Goal: Task Accomplishment & Management: Use online tool/utility

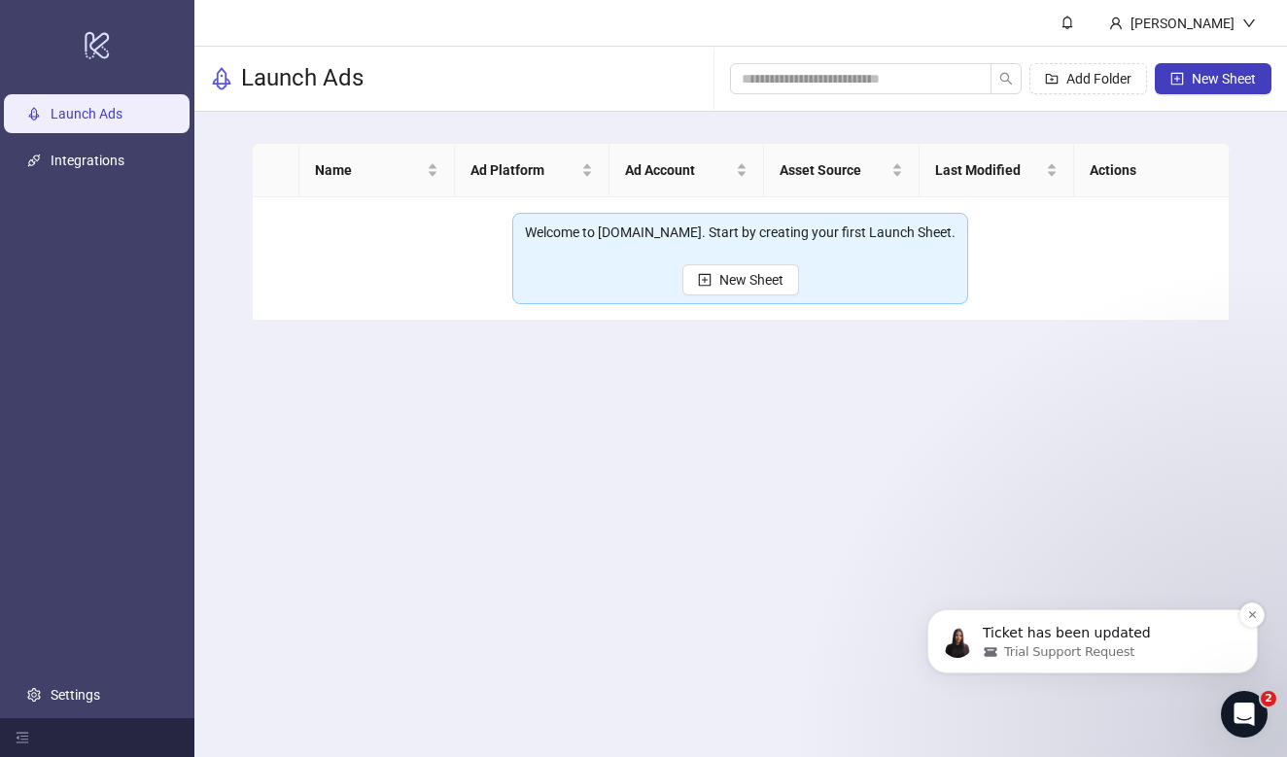
click at [1010, 657] on span "Trial Support Request" at bounding box center [1069, 653] width 130 height 18
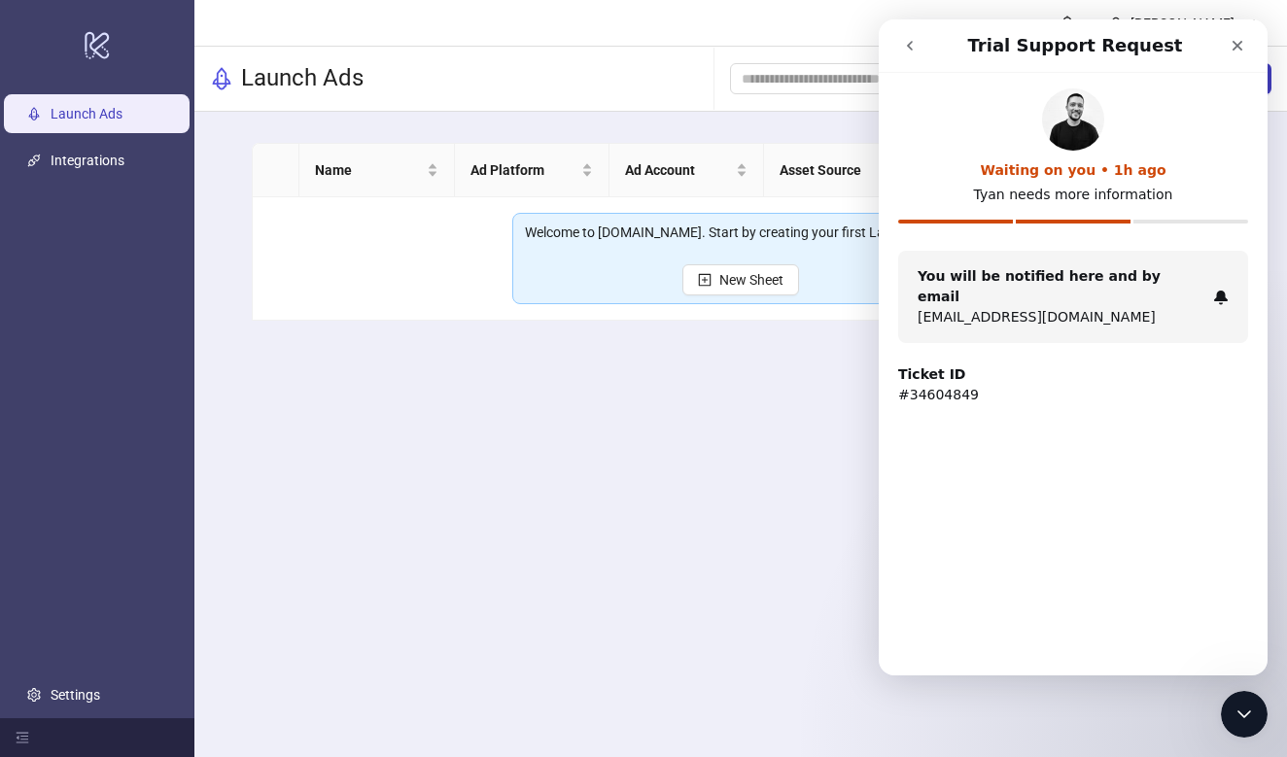
click at [1002, 307] on p "1nolanorlean@gmail.com" at bounding box center [1062, 317] width 288 height 20
click at [912, 61] on button "go back" at bounding box center [910, 45] width 37 height 37
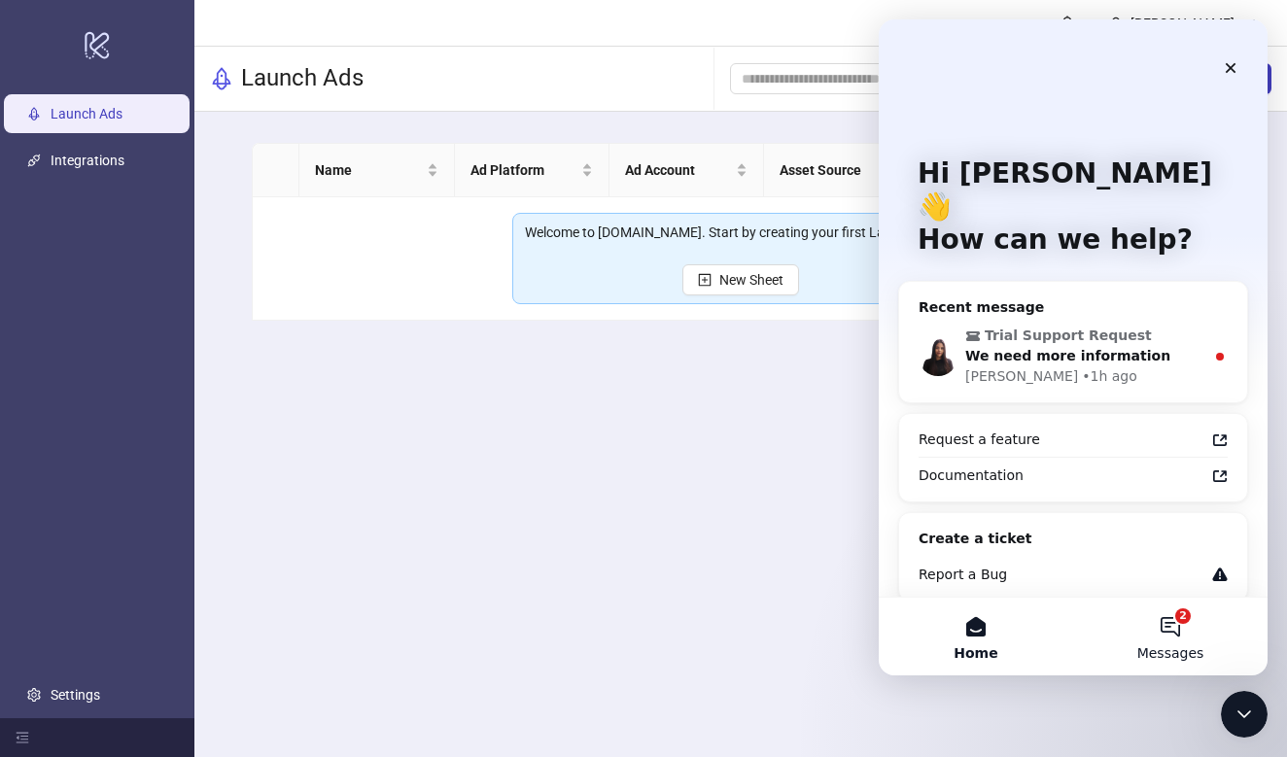
click at [1178, 618] on button "2 Messages" at bounding box center [1170, 637] width 194 height 78
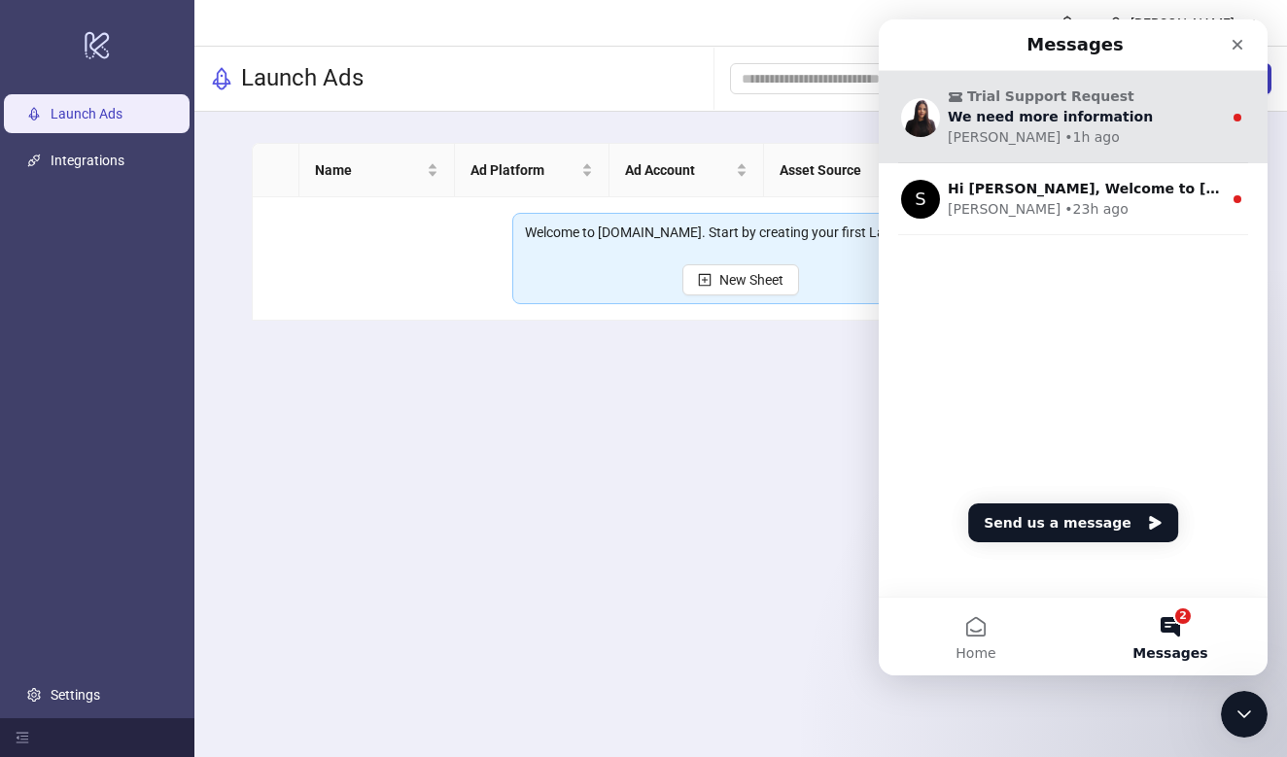
click at [1065, 127] on div "• 1h ago" at bounding box center [1092, 137] width 55 height 20
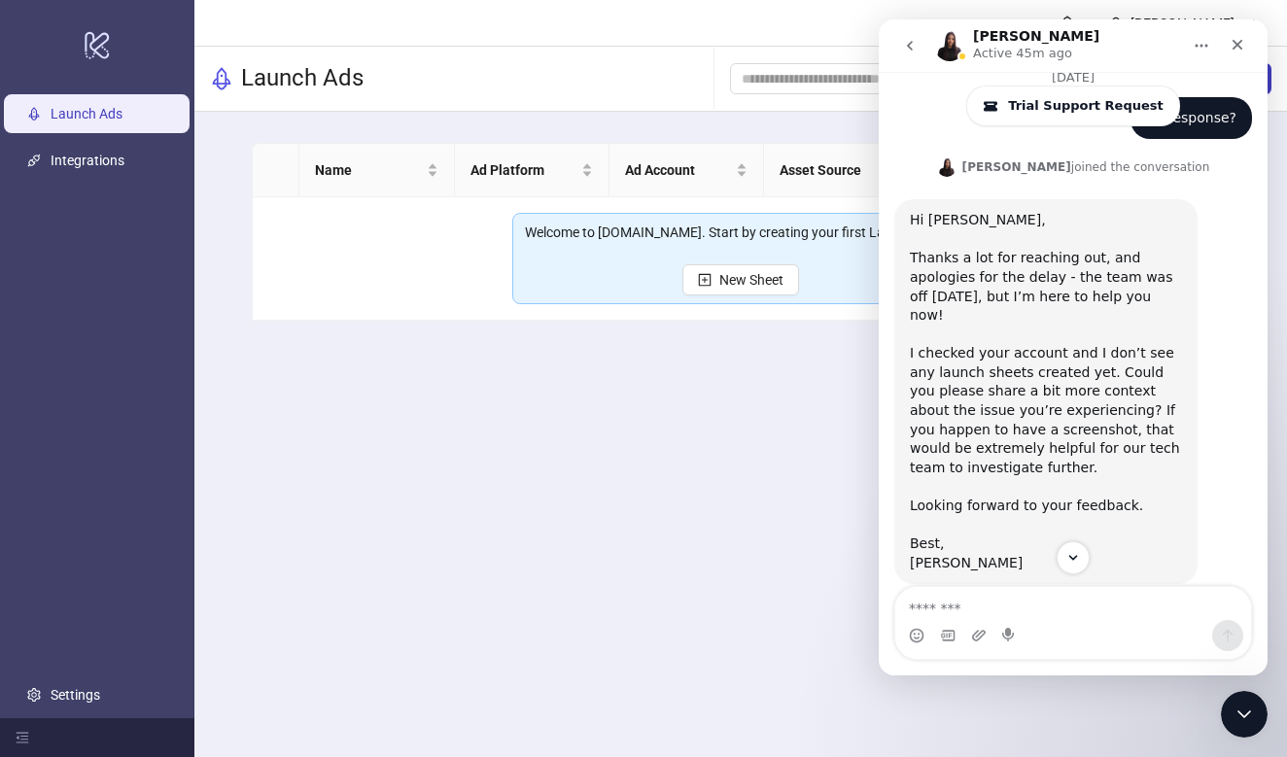
scroll to position [413, 0]
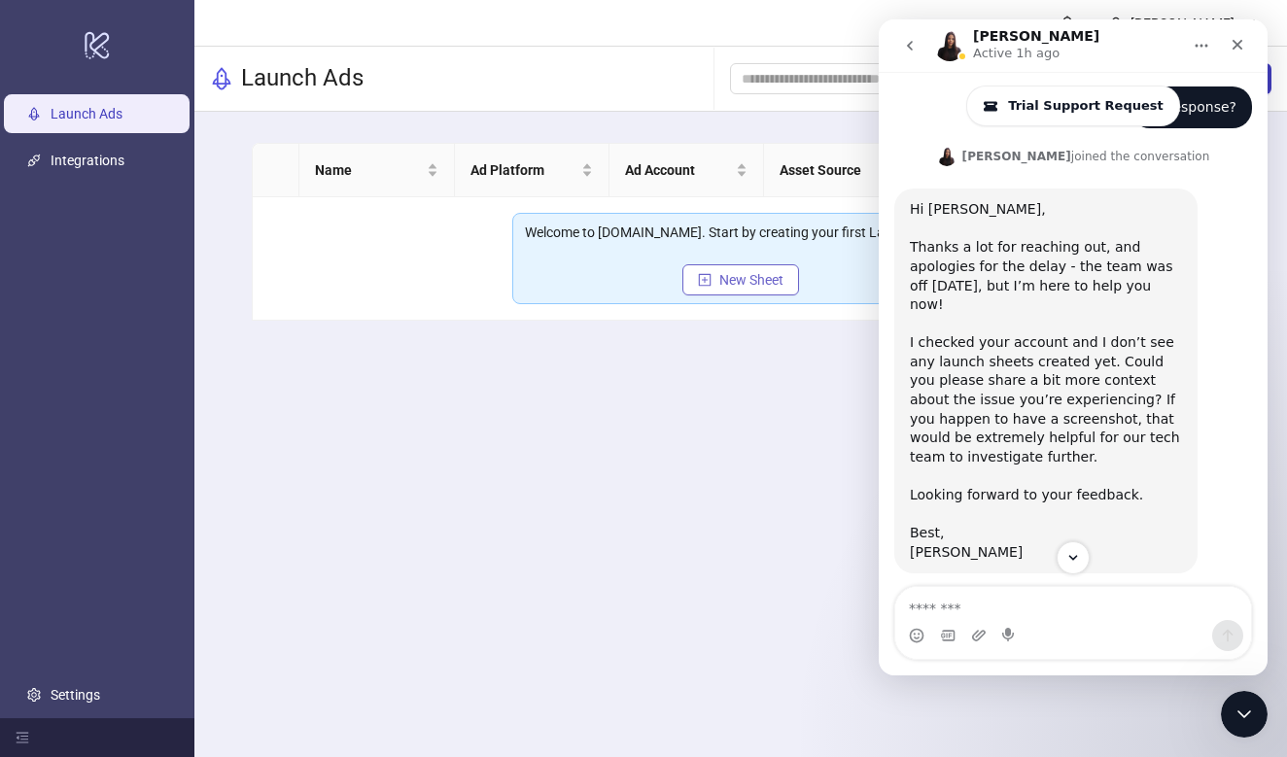
click at [764, 281] on span "New Sheet" at bounding box center [752, 280] width 64 height 16
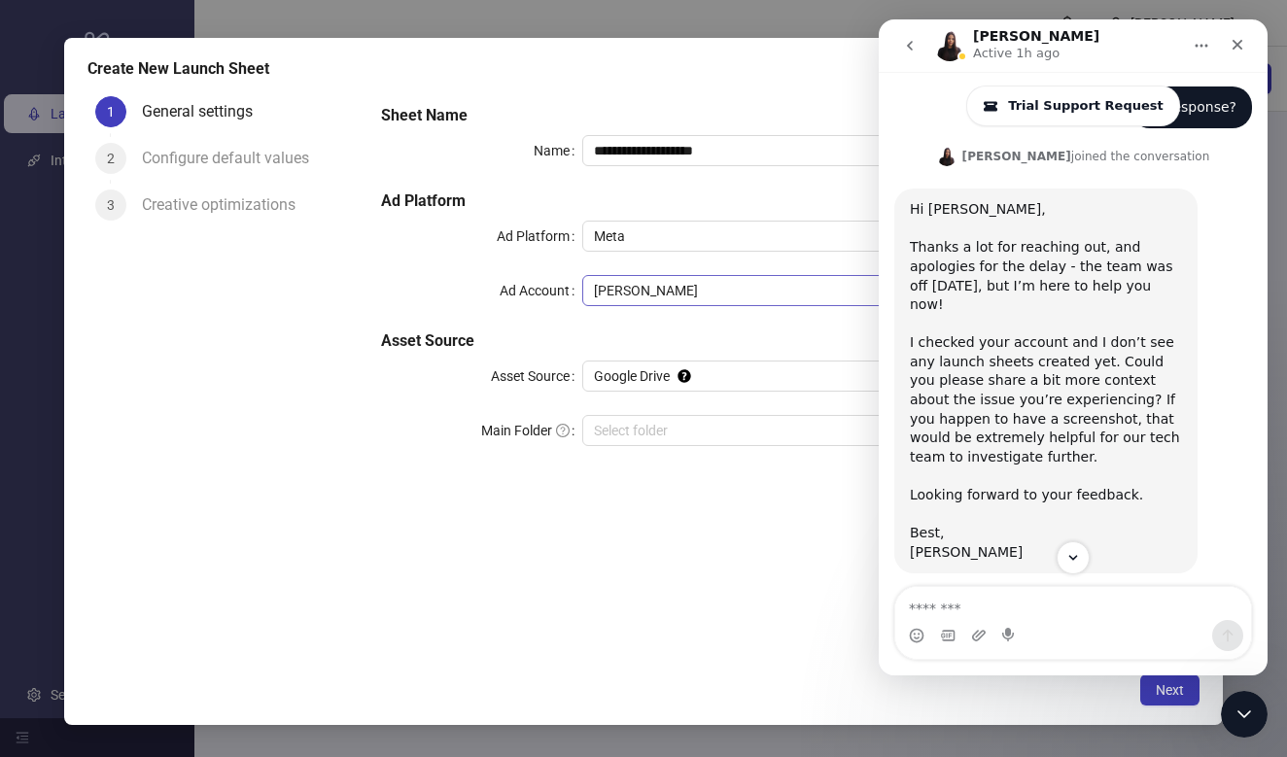
click at [628, 287] on span "[PERSON_NAME]" at bounding box center [883, 290] width 579 height 29
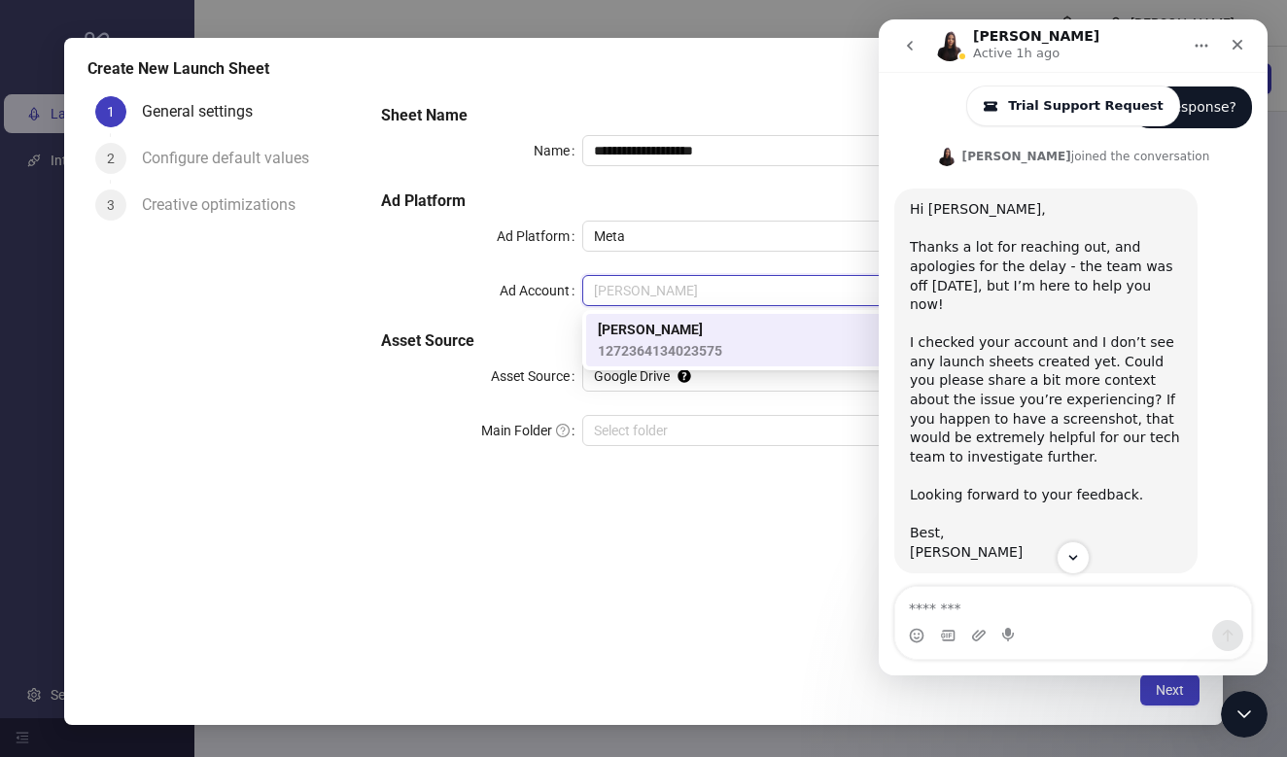
click at [632, 333] on span "[PERSON_NAME]" at bounding box center [660, 329] width 124 height 21
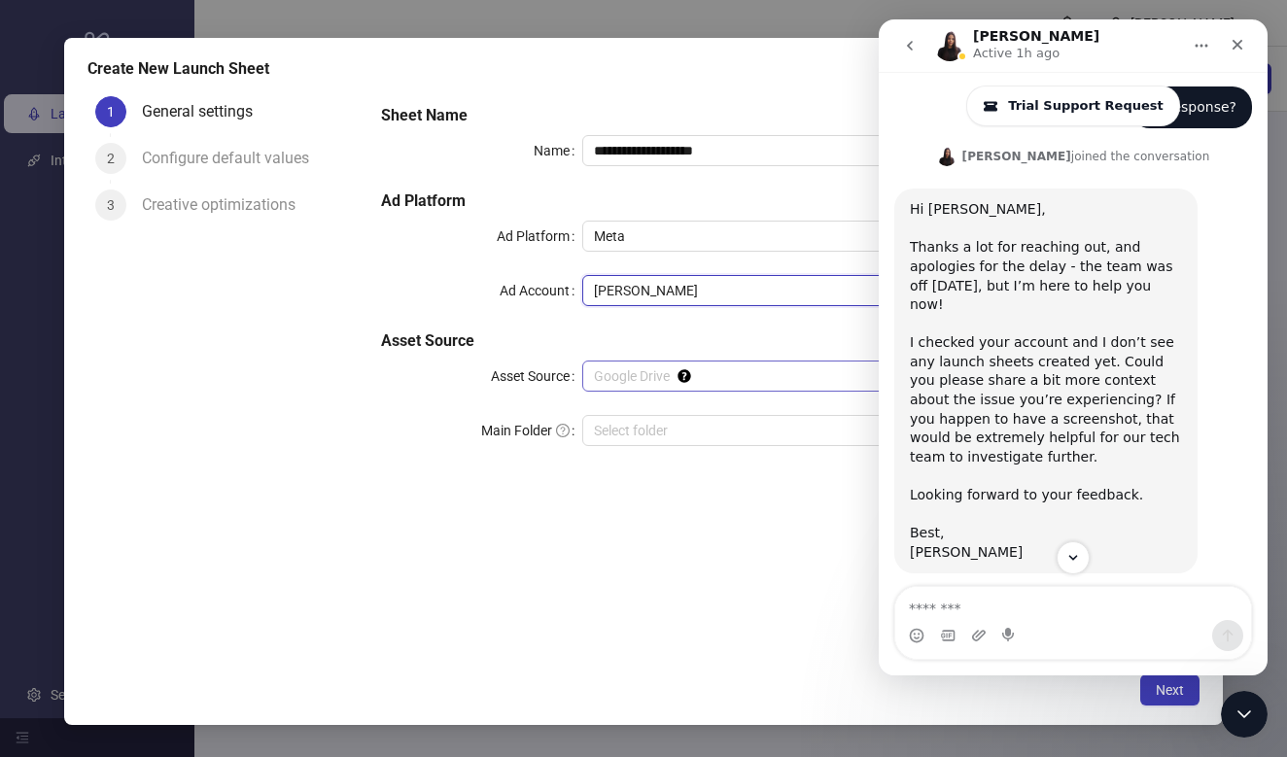
click at [644, 382] on span "Google Drive" at bounding box center [883, 376] width 579 height 29
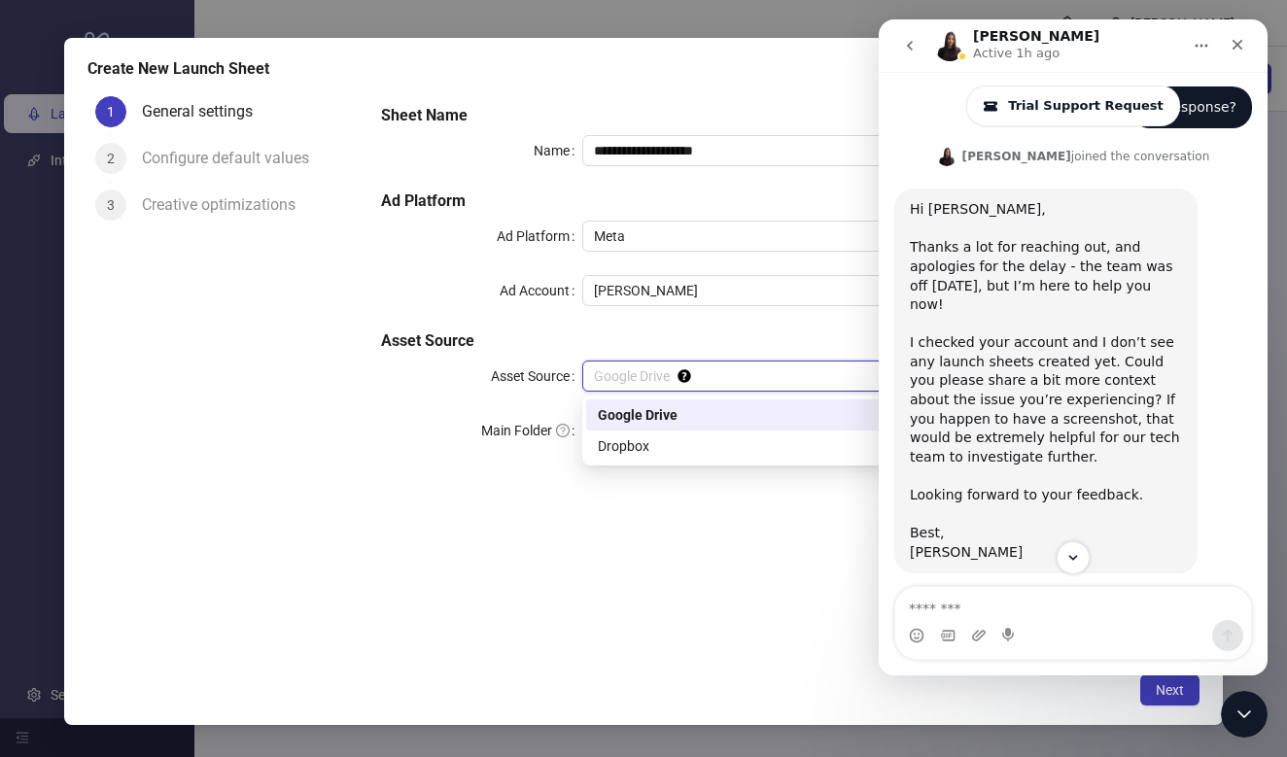
click at [636, 367] on span "Google Drive" at bounding box center [883, 376] width 579 height 29
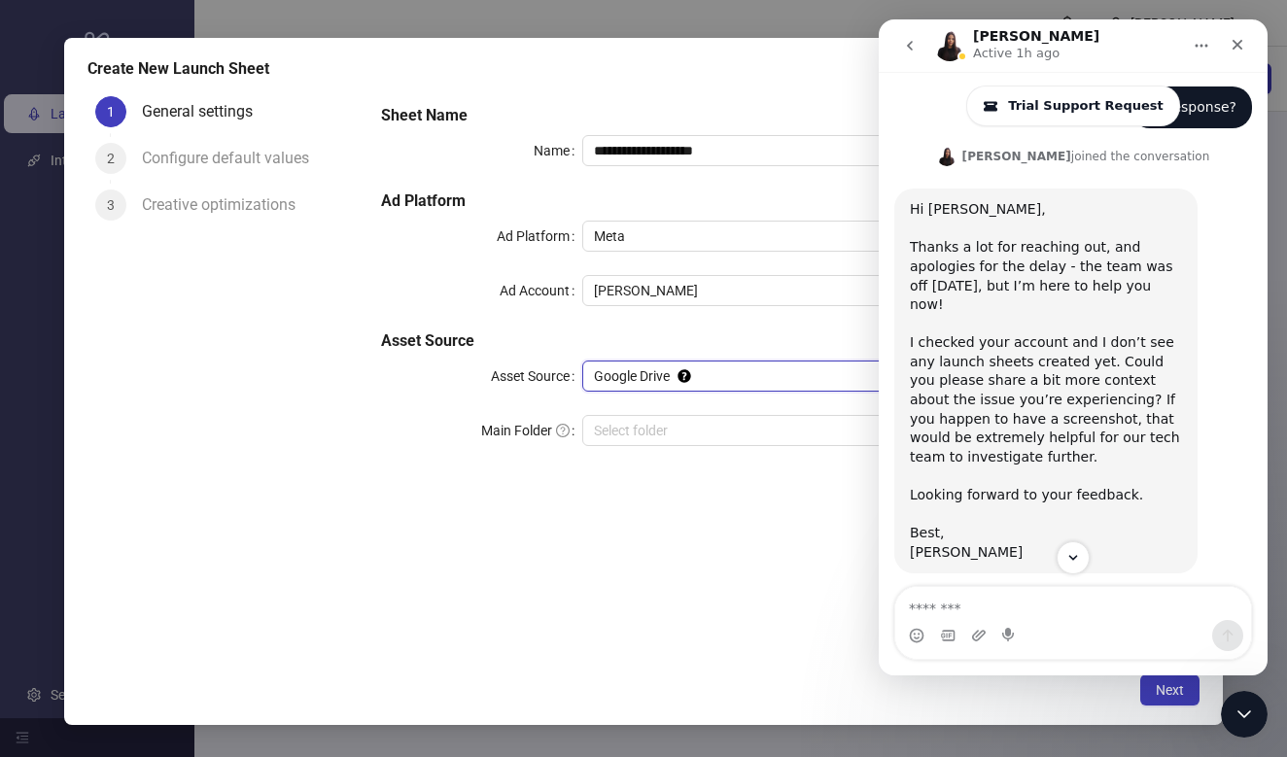
click at [635, 368] on span "Google Drive" at bounding box center [883, 376] width 579 height 29
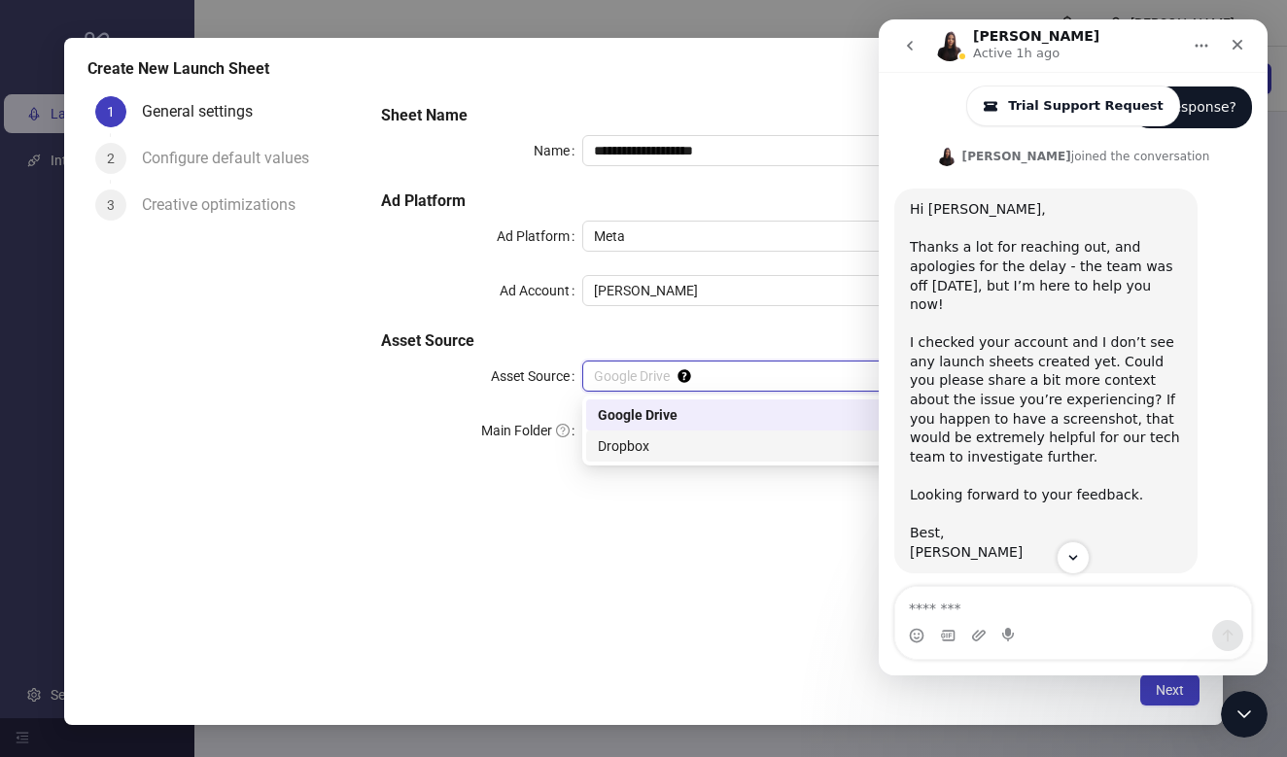
click at [635, 447] on div "Dropbox" at bounding box center [883, 446] width 571 height 21
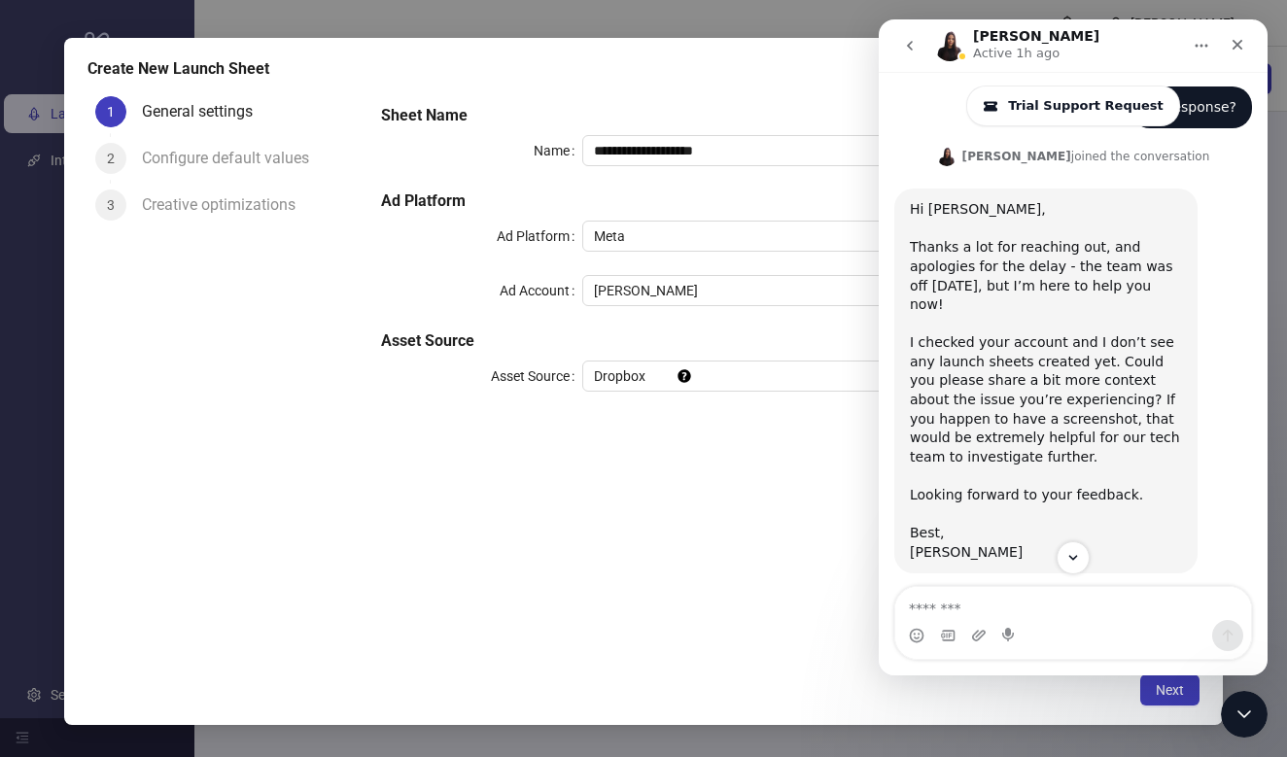
click at [638, 393] on div "**********" at bounding box center [782, 259] width 819 height 327
click at [1233, 50] on icon "Close" at bounding box center [1238, 45] width 16 height 16
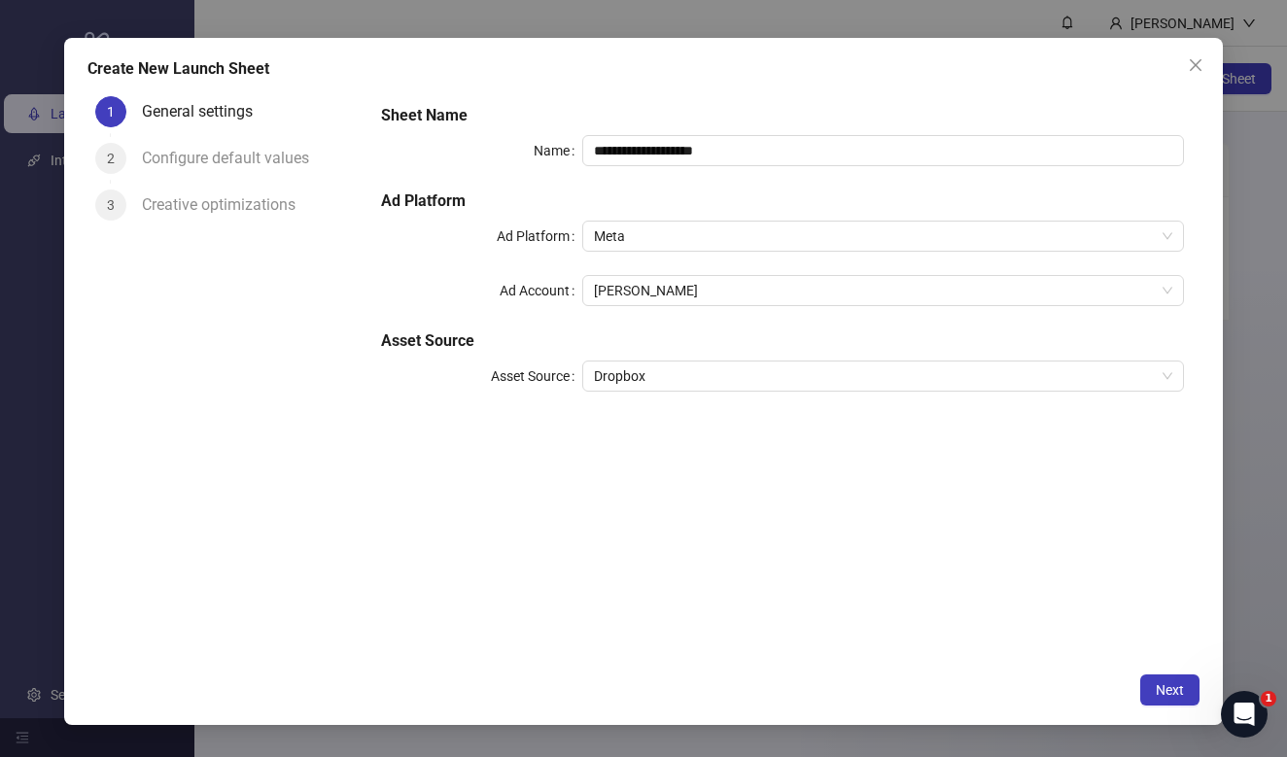
scroll to position [0, 0]
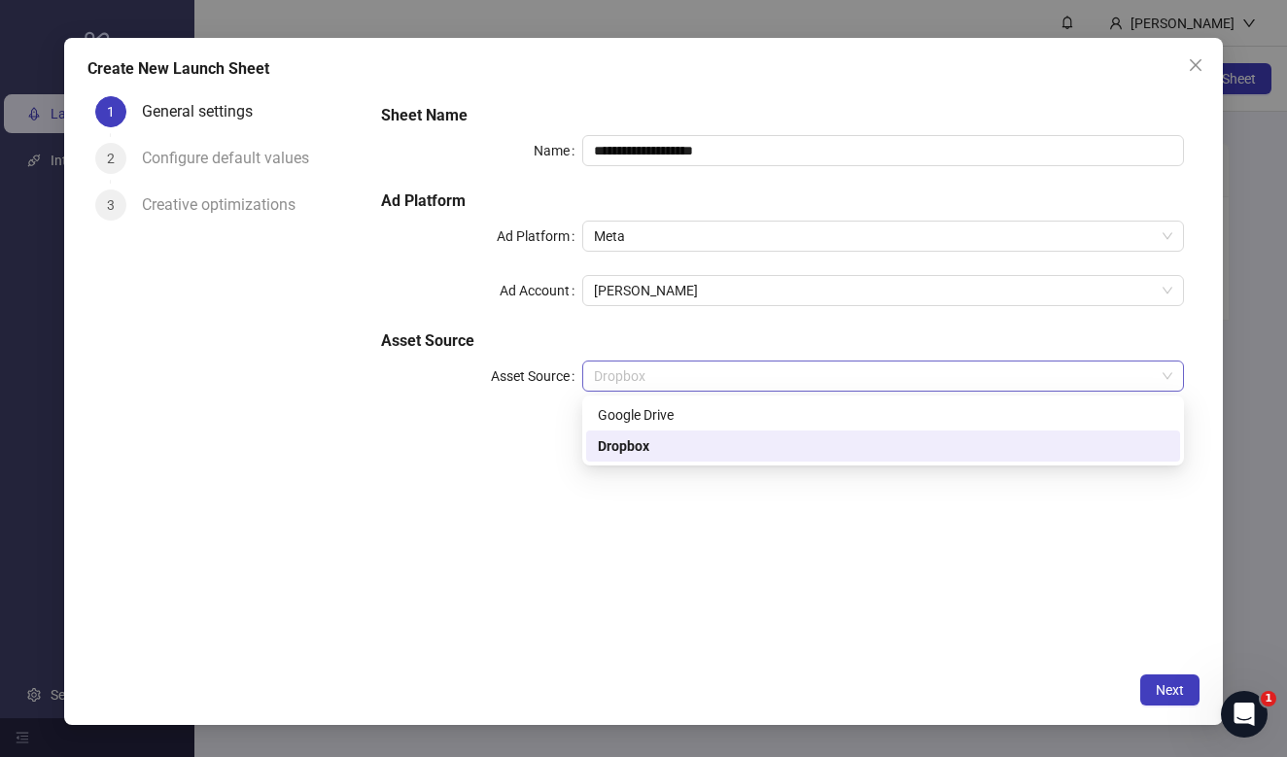
click at [746, 386] on span "Dropbox" at bounding box center [883, 376] width 579 height 29
click at [746, 404] on div "Google Drive" at bounding box center [883, 415] width 594 height 31
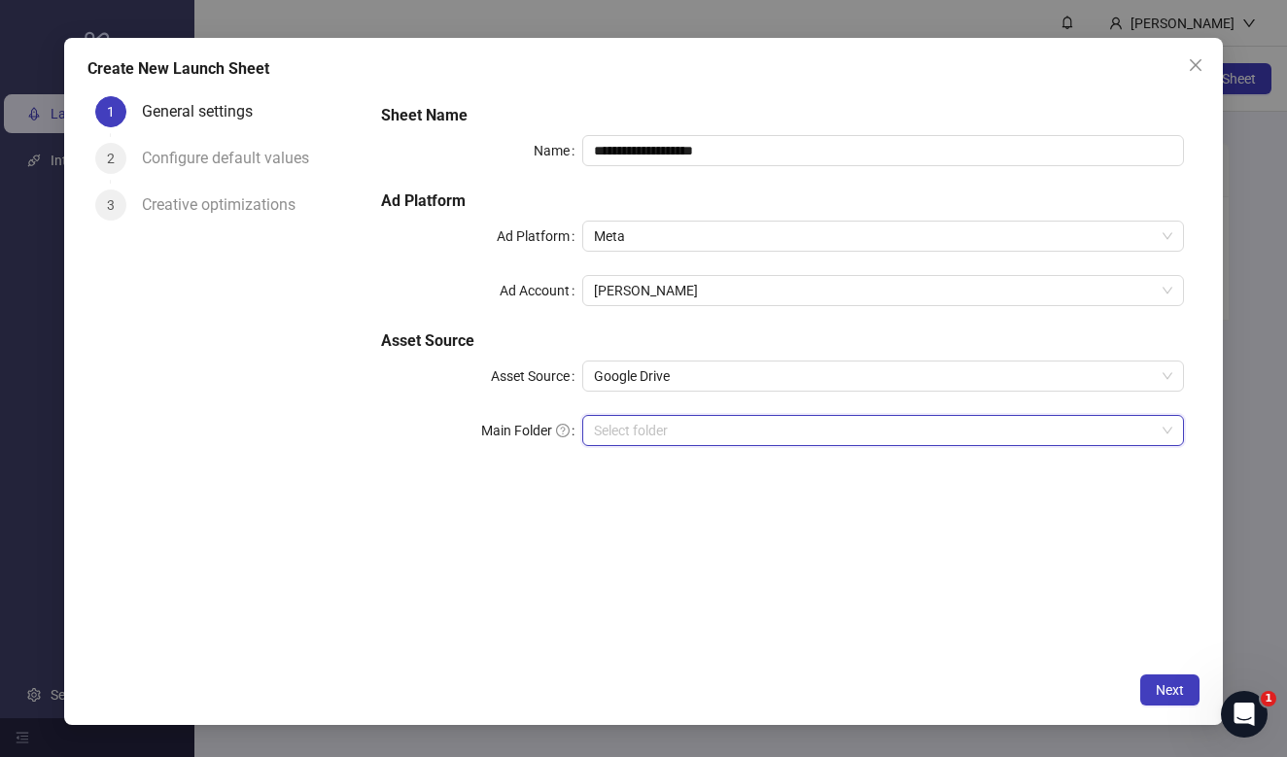
click at [756, 434] on input "Main Folder" at bounding box center [874, 430] width 561 height 29
click at [664, 424] on input "Main Folder" at bounding box center [874, 430] width 561 height 29
click at [1196, 68] on icon "close" at bounding box center [1196, 65] width 16 height 16
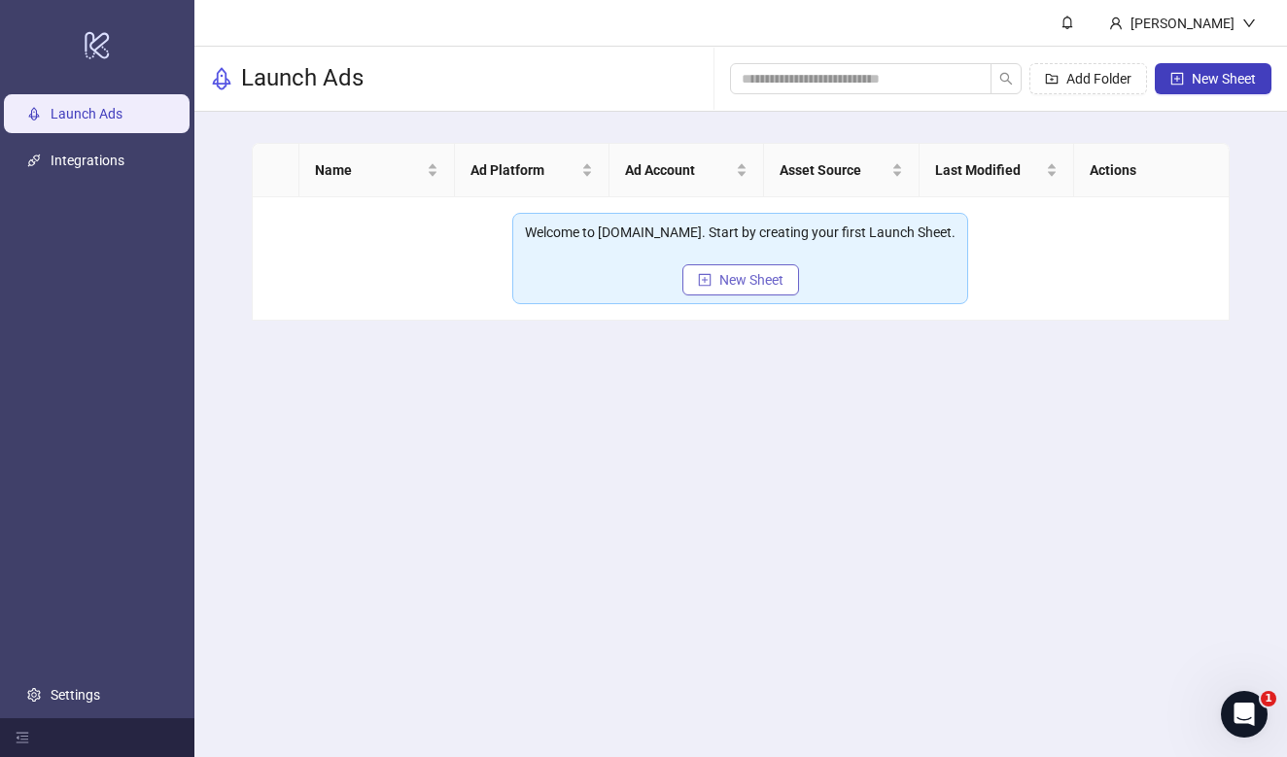
click at [718, 276] on button "New Sheet" at bounding box center [741, 279] width 117 height 31
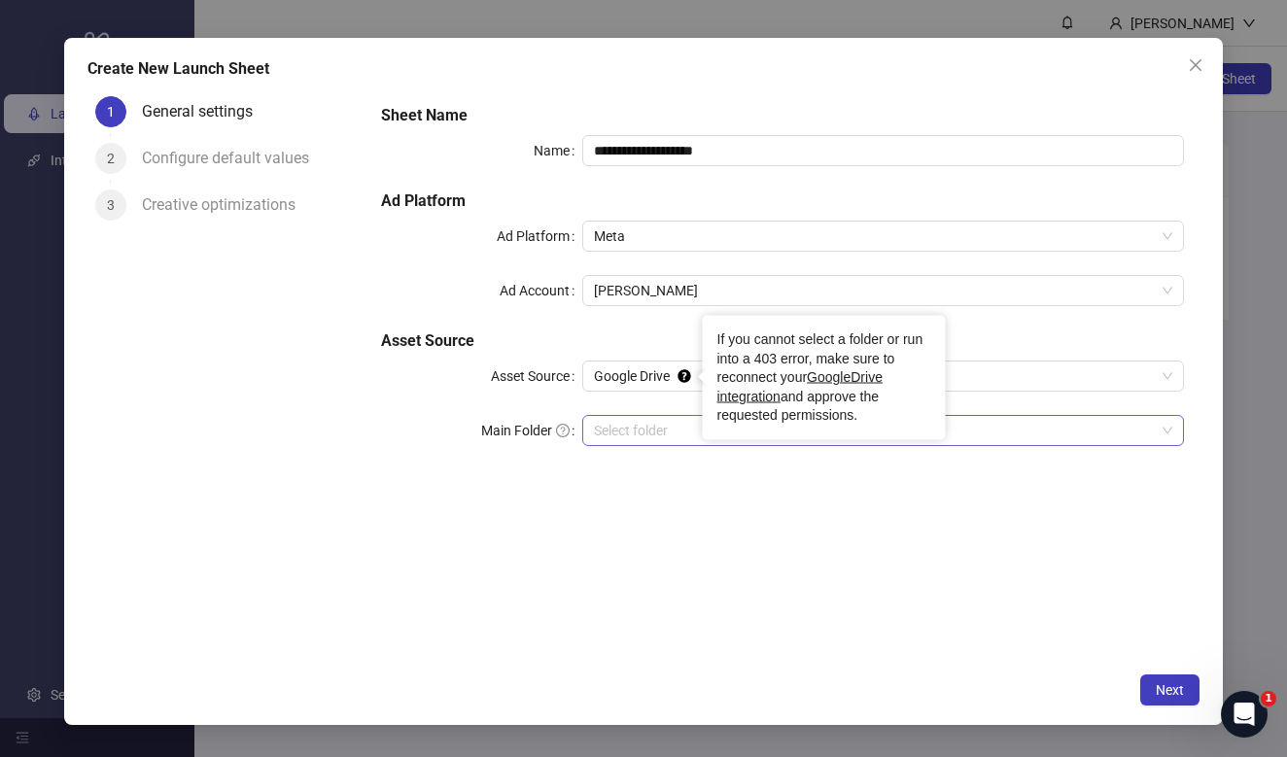
click at [677, 429] on input "Main Folder" at bounding box center [874, 430] width 561 height 29
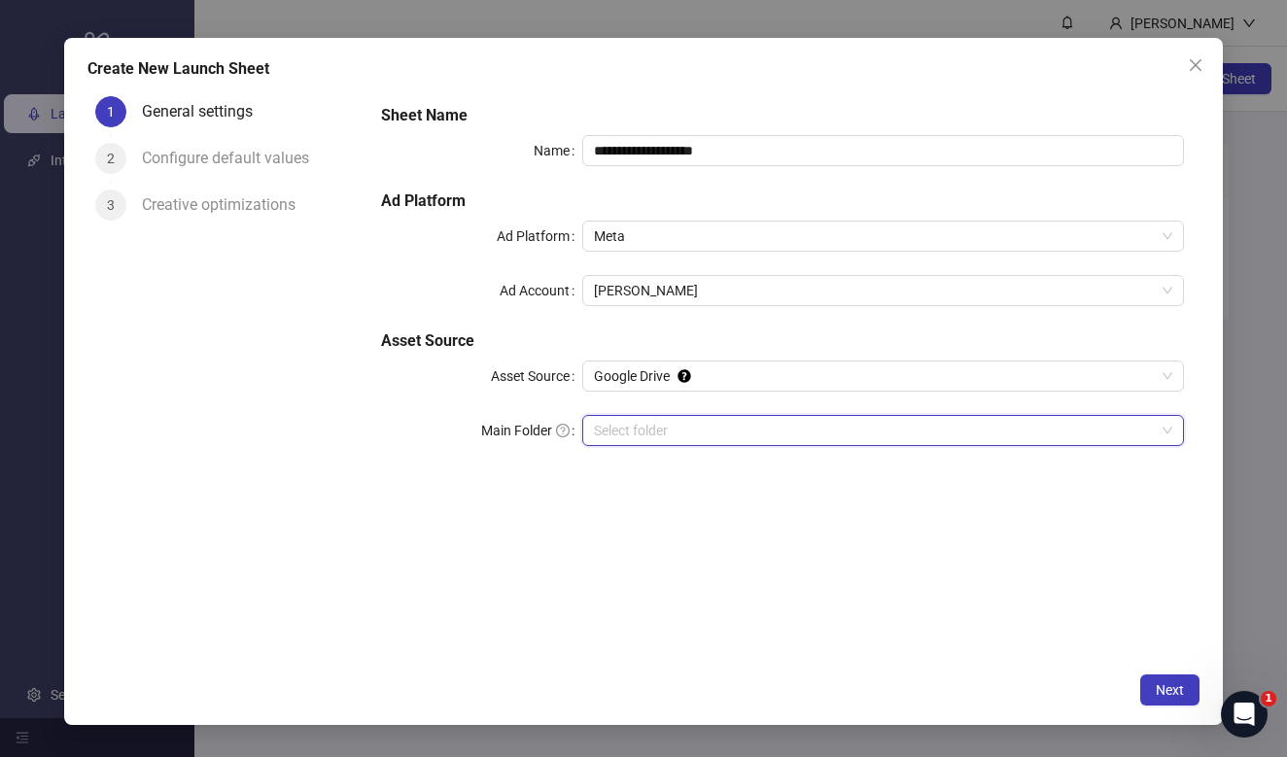
click at [650, 432] on input "Main Folder" at bounding box center [874, 430] width 561 height 29
click at [1156, 690] on span "Next" at bounding box center [1170, 691] width 28 height 16
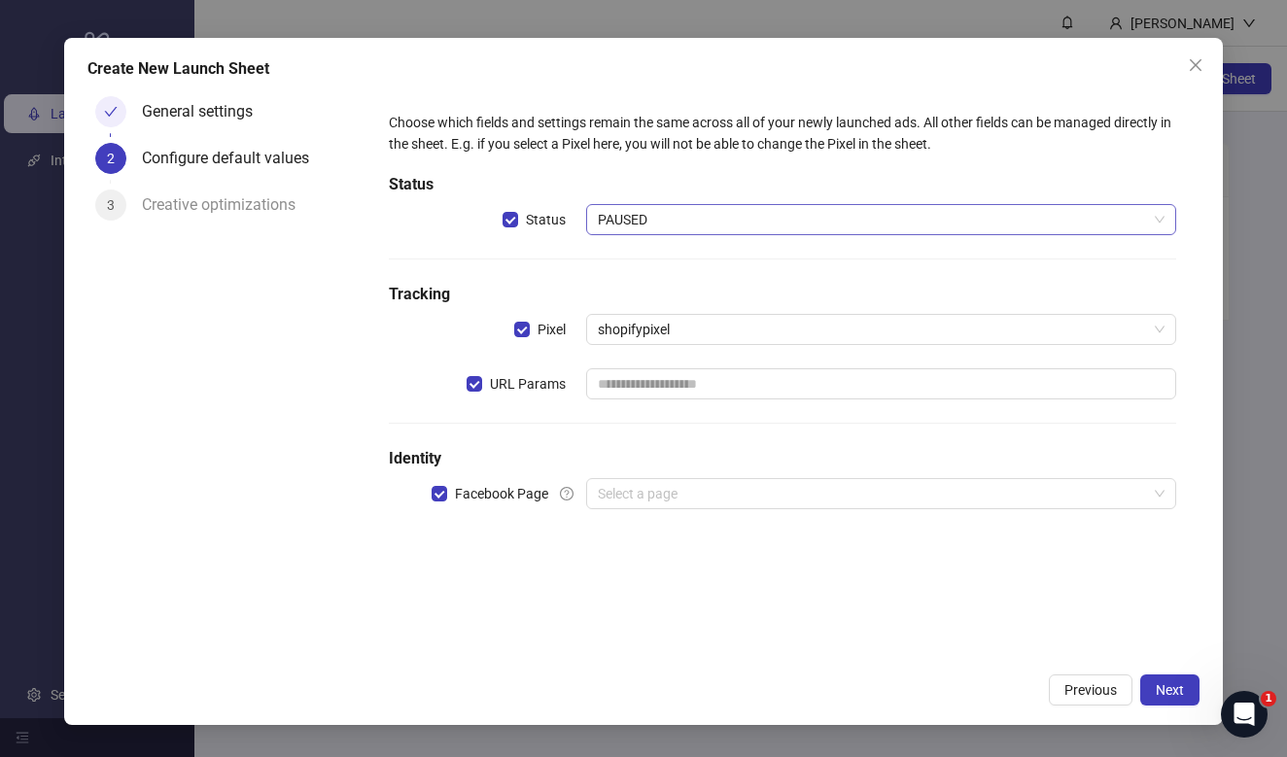
click at [660, 217] on span "PAUSED" at bounding box center [881, 219] width 567 height 29
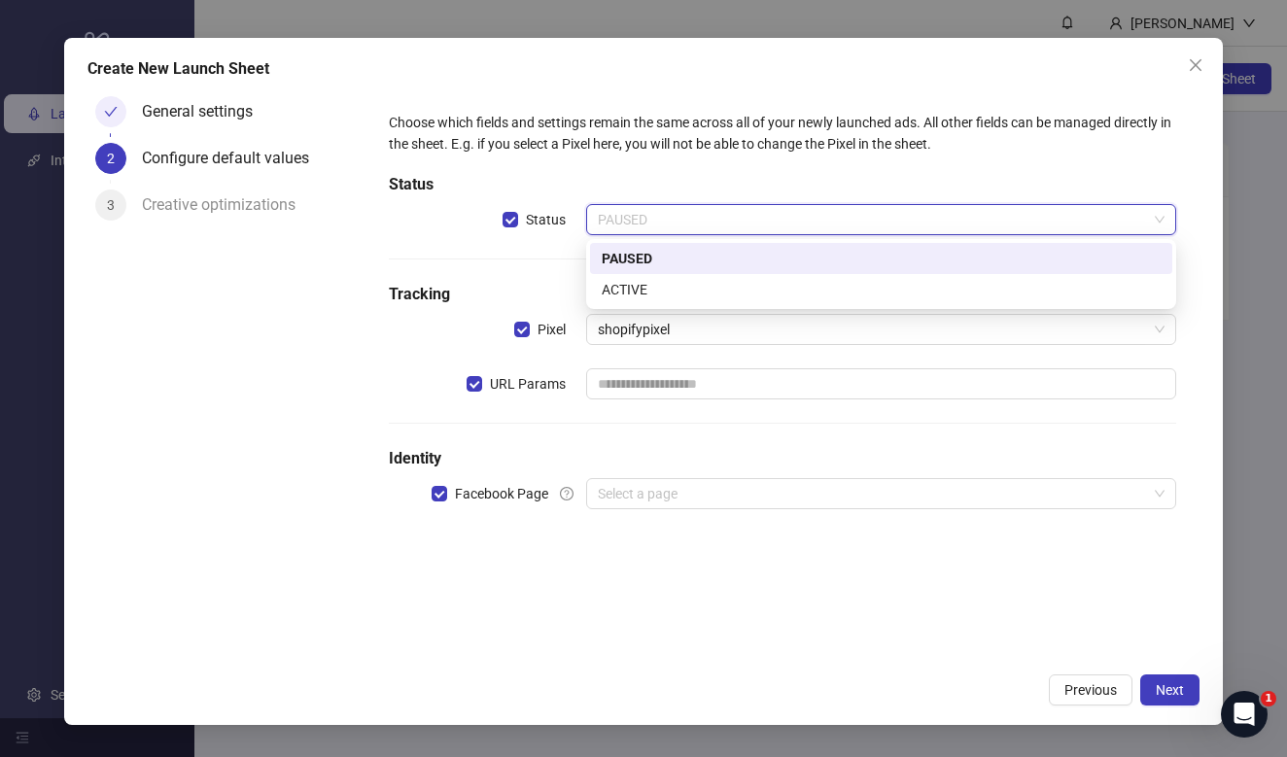
click at [649, 211] on span "PAUSED" at bounding box center [881, 219] width 567 height 29
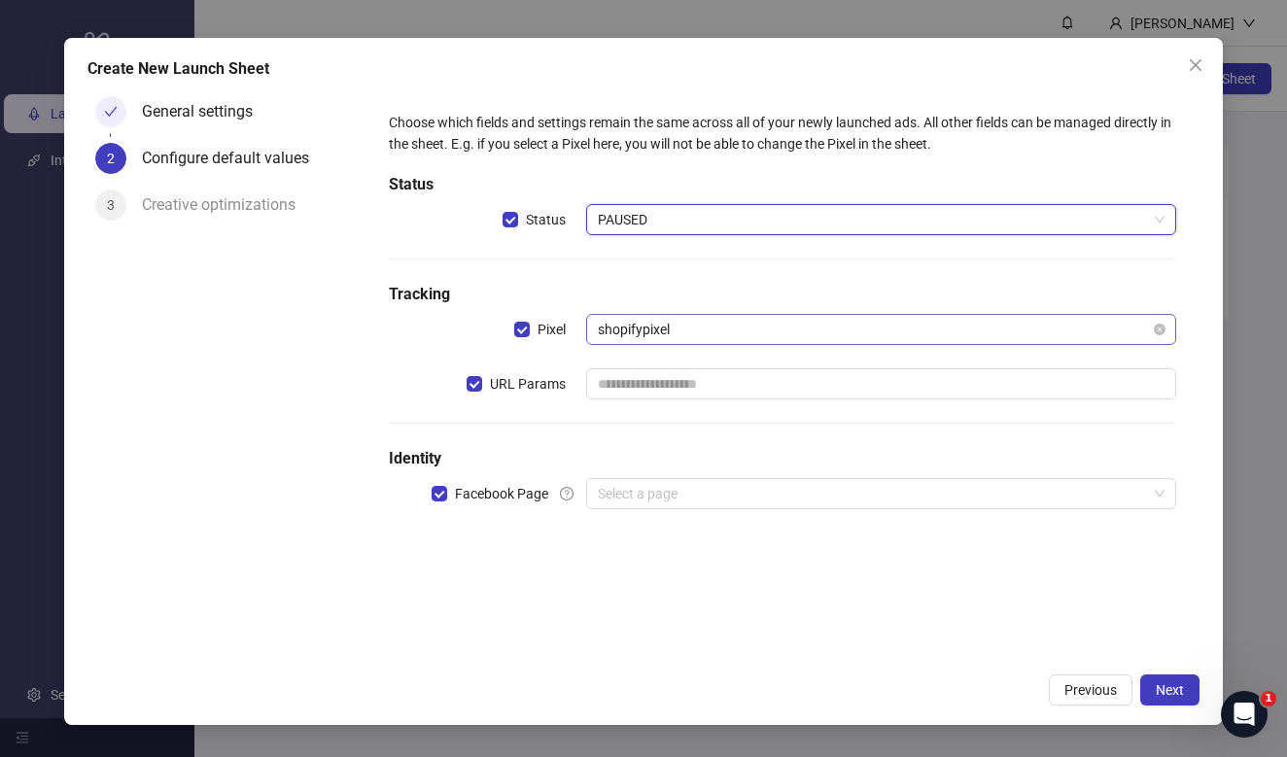
click at [629, 334] on span "shopifypixel" at bounding box center [881, 329] width 567 height 29
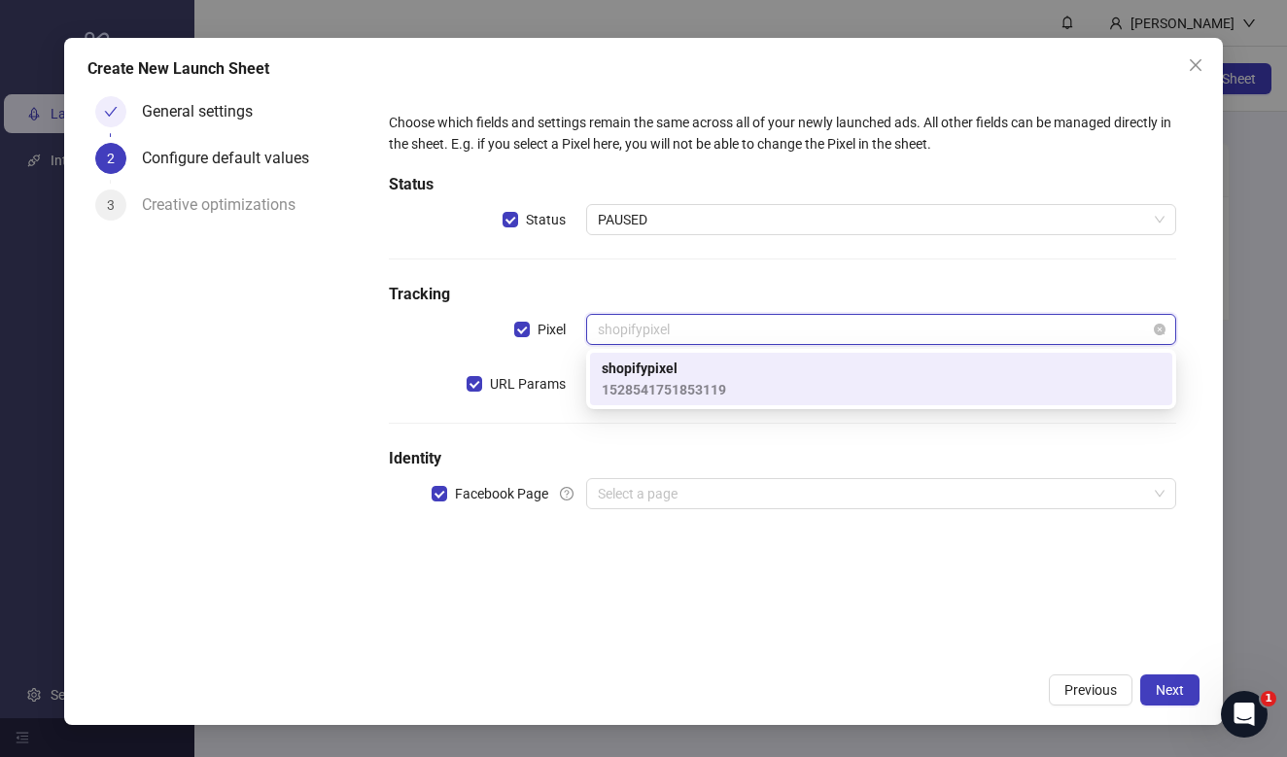
click at [642, 326] on span "shopifypixel" at bounding box center [881, 329] width 567 height 29
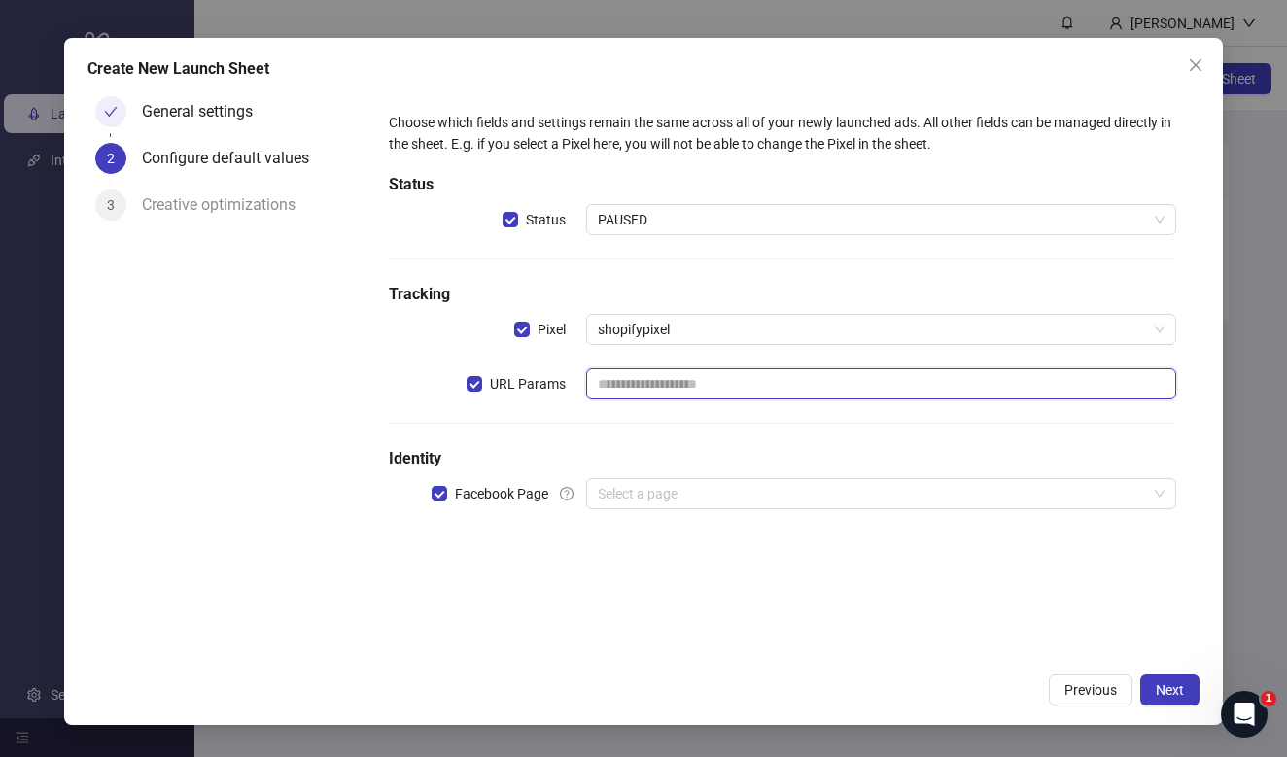
click at [629, 381] on input "text" at bounding box center [881, 384] width 590 height 31
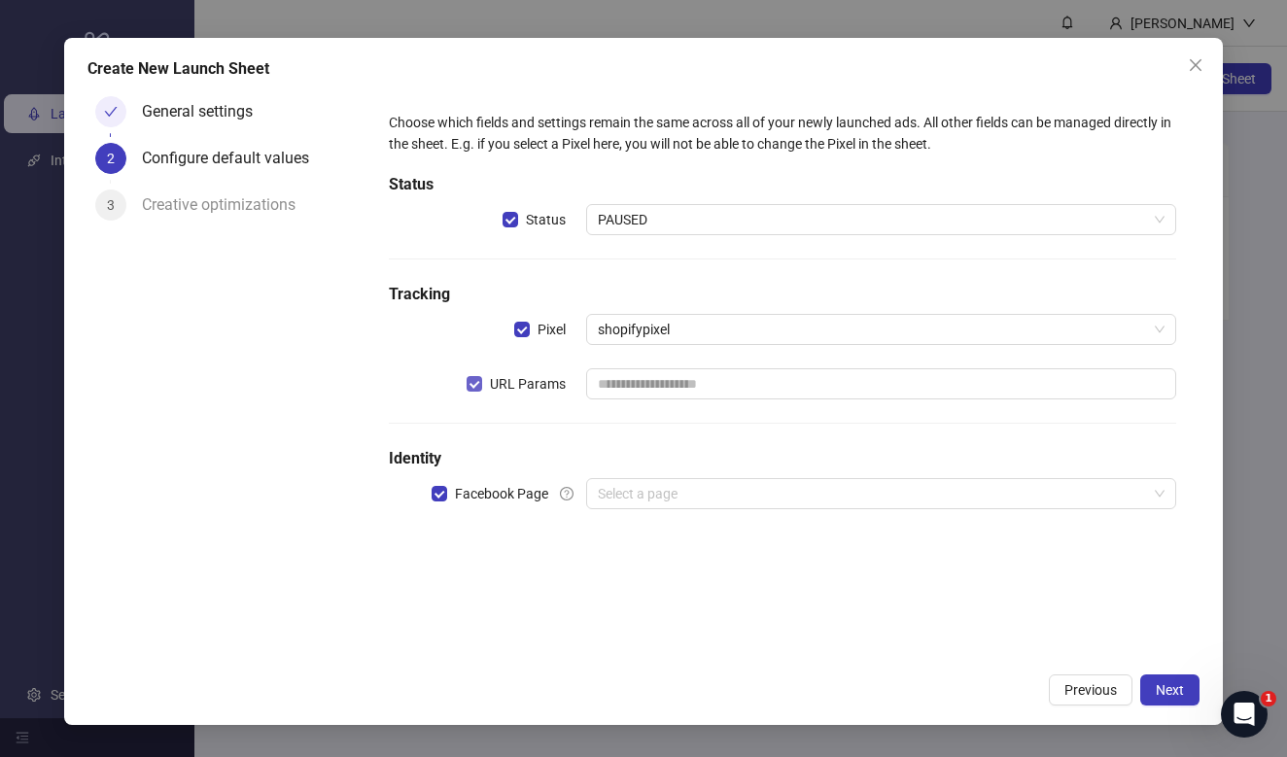
click at [547, 379] on span "URL Params" at bounding box center [527, 383] width 91 height 21
click at [550, 386] on span "URL Params" at bounding box center [527, 383] width 91 height 21
click at [633, 491] on input "search" at bounding box center [872, 493] width 549 height 29
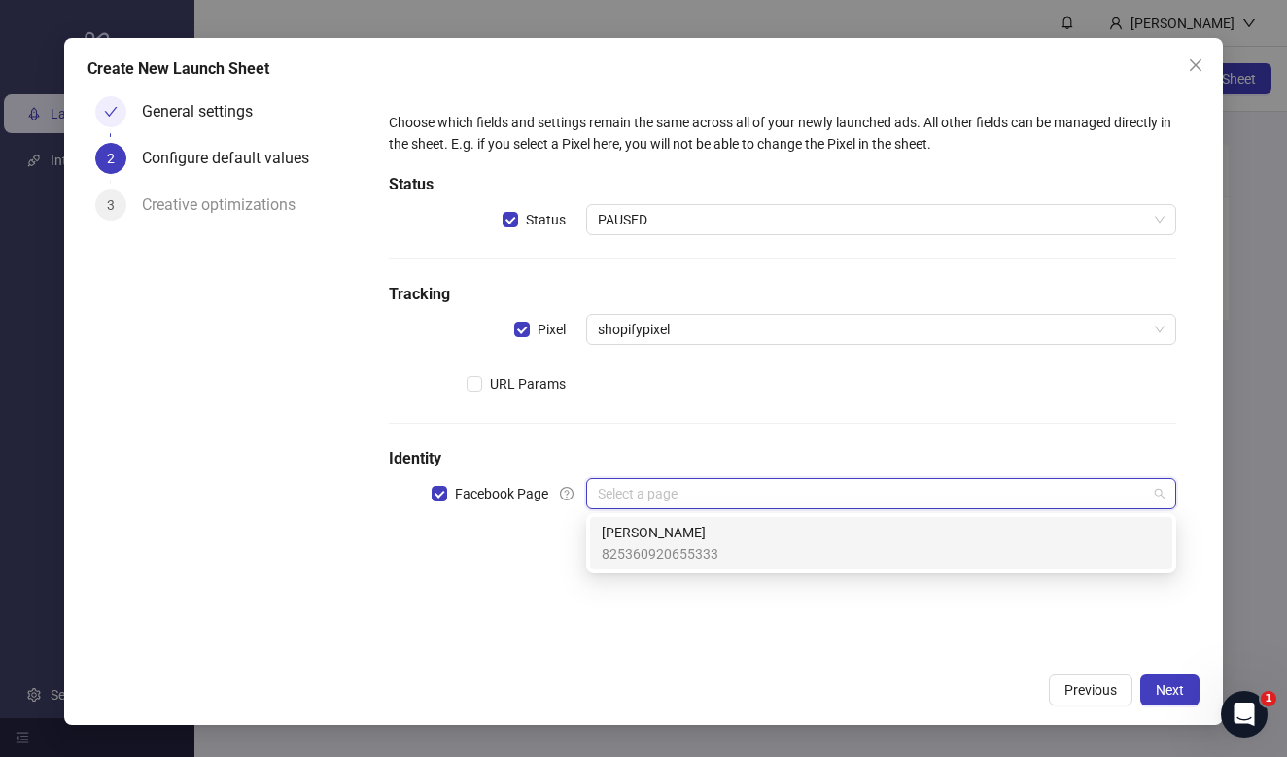
click at [633, 540] on span "[PERSON_NAME]" at bounding box center [660, 532] width 117 height 21
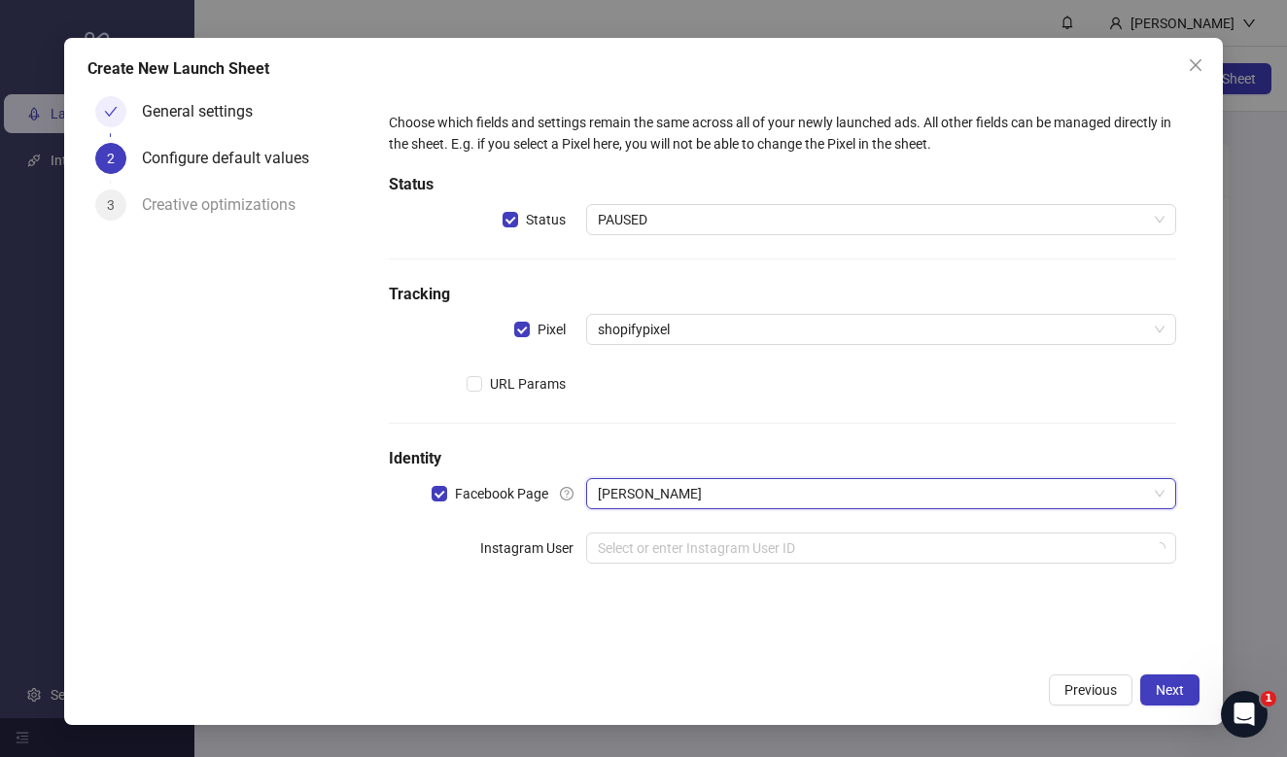
click at [634, 566] on div "Choose which fields and settings remain the same across all of your newly launc…" at bounding box center [782, 349] width 803 height 491
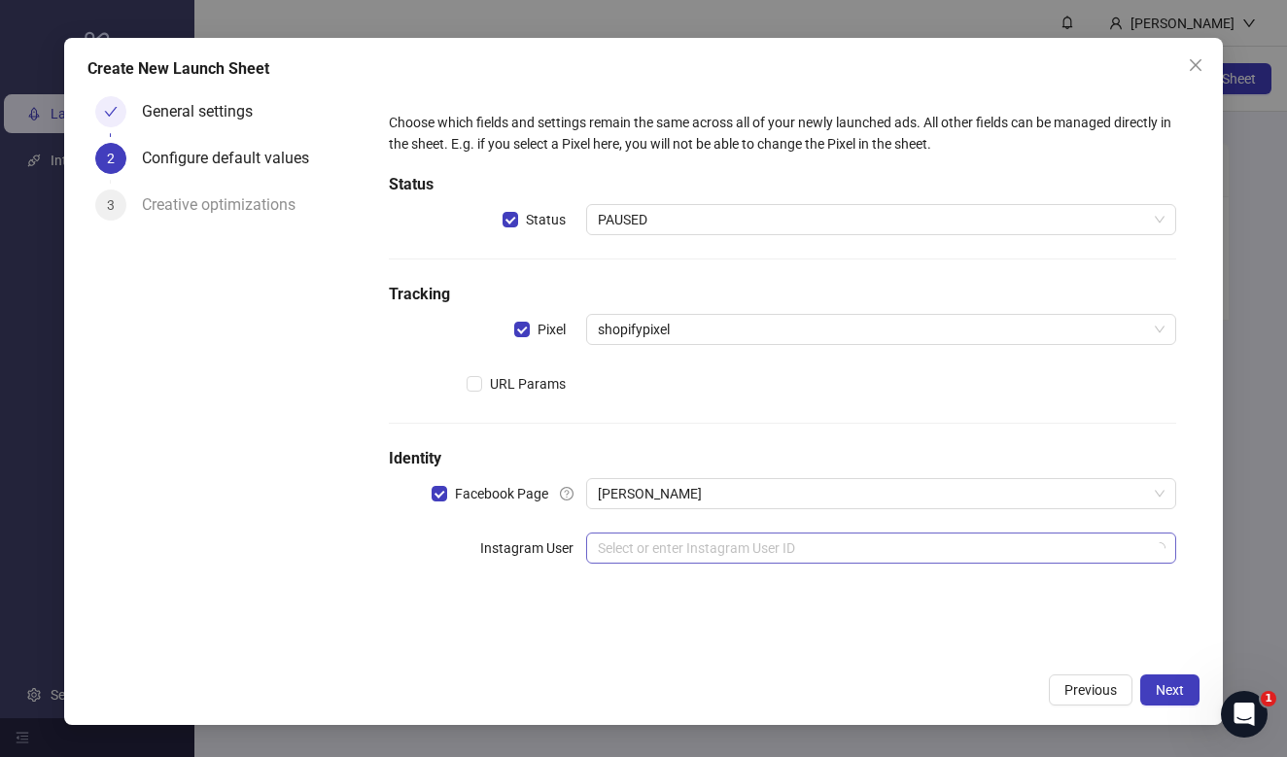
click at [634, 553] on input "search" at bounding box center [872, 548] width 549 height 29
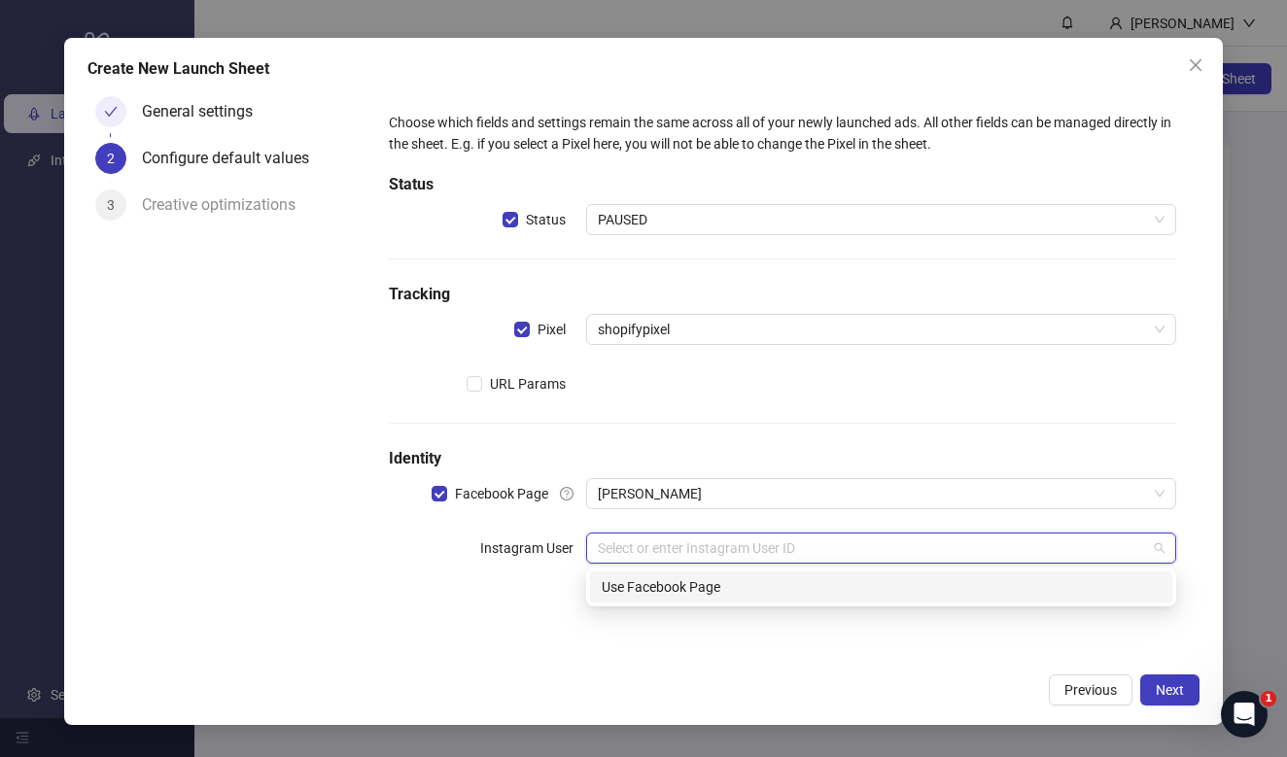
click at [646, 583] on div "Use Facebook Page" at bounding box center [881, 587] width 559 height 21
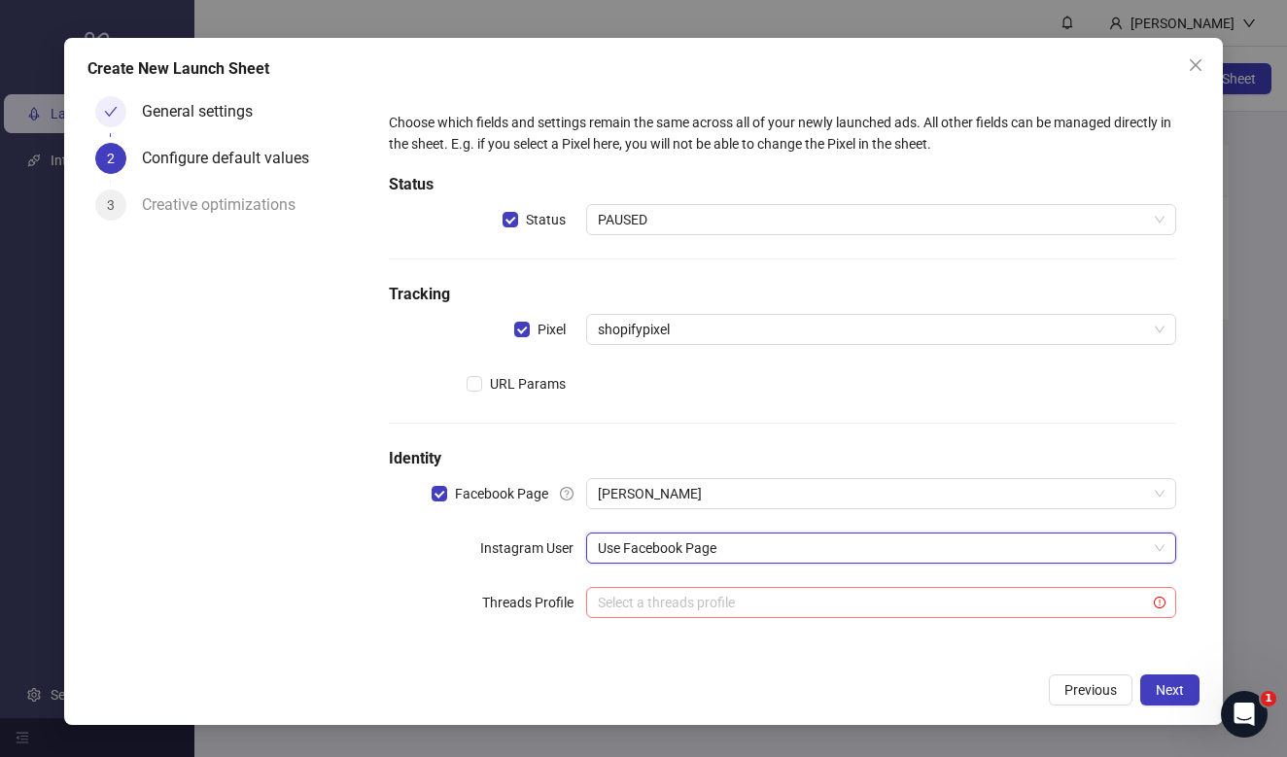
click at [635, 612] on input "search" at bounding box center [872, 602] width 549 height 29
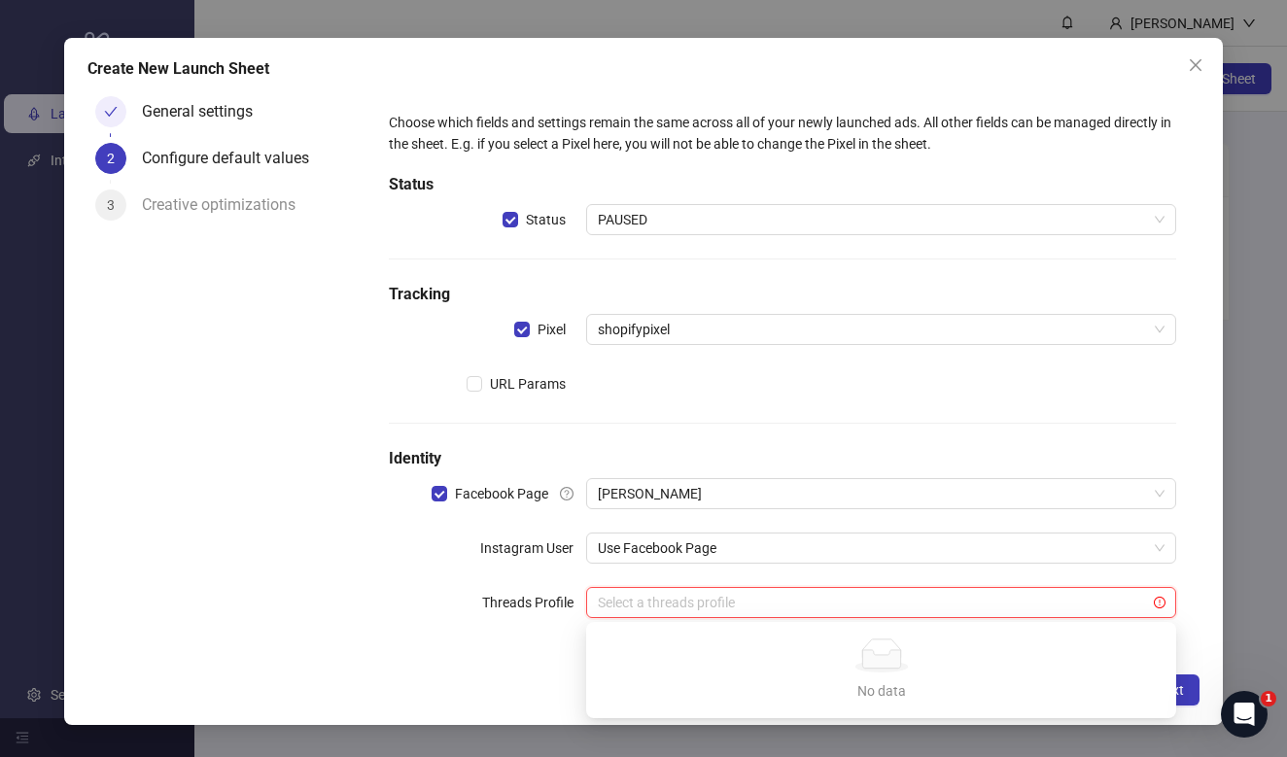
click at [657, 598] on input "search" at bounding box center [872, 602] width 549 height 29
click at [642, 585] on div "Choose which fields and settings remain the same across all of your newly launc…" at bounding box center [782, 376] width 803 height 545
click at [642, 598] on input "search" at bounding box center [872, 602] width 549 height 29
click at [650, 572] on div "Choose which fields and settings remain the same across all of your newly launc…" at bounding box center [782, 376] width 803 height 545
click at [488, 497] on span "Facebook Page" at bounding box center [501, 493] width 109 height 21
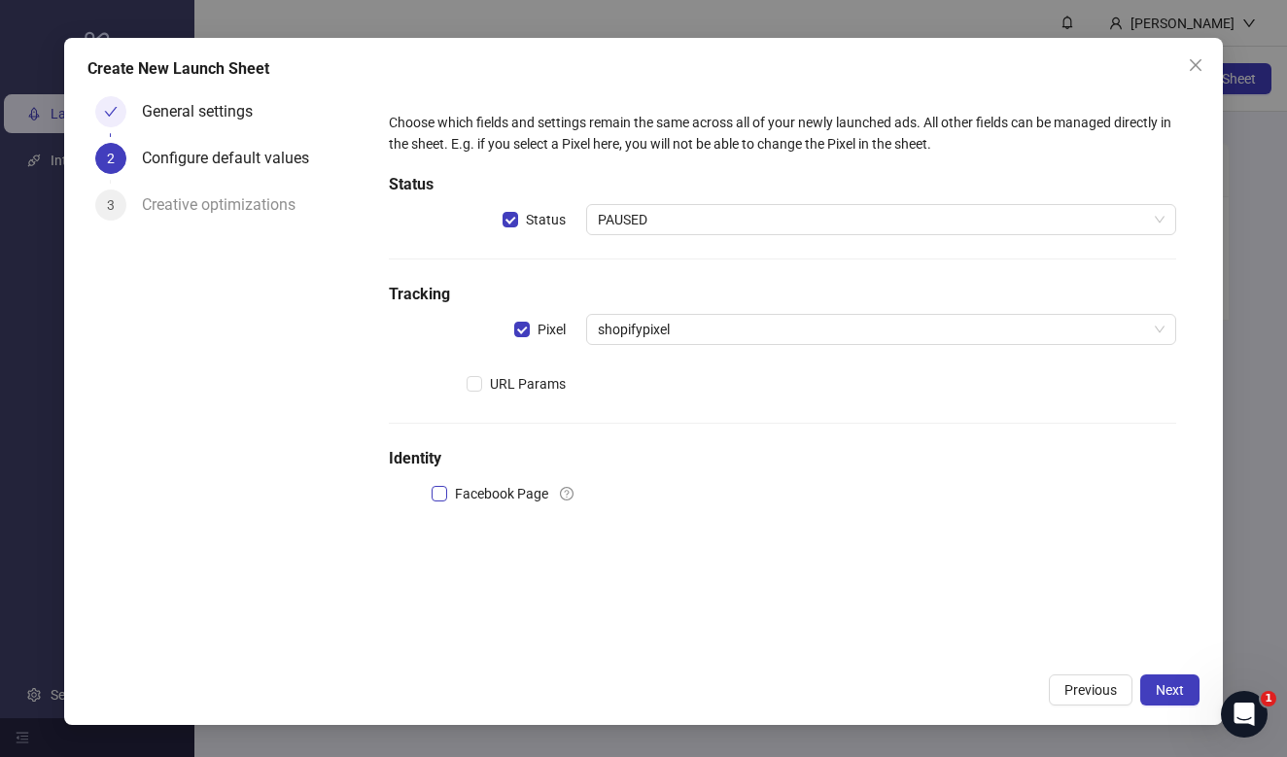
click at [493, 488] on span "Facebook Page" at bounding box center [501, 493] width 109 height 21
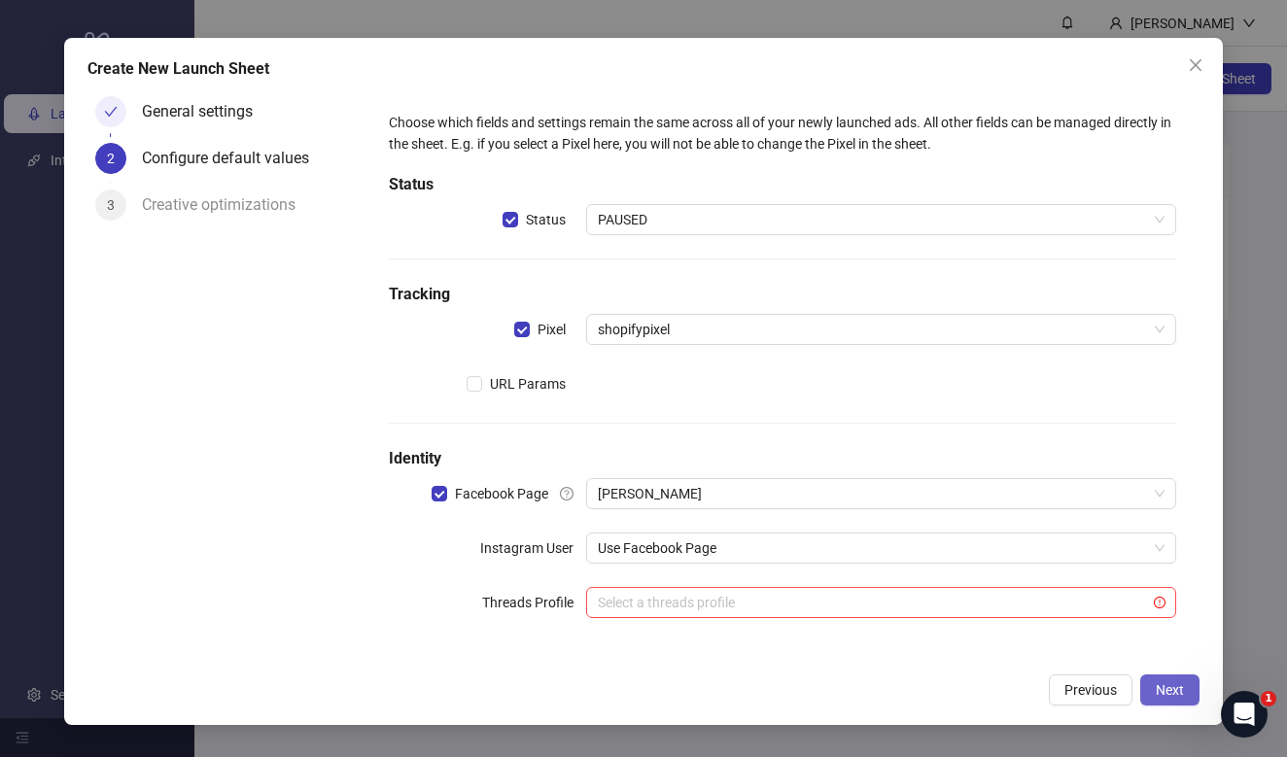
click at [1150, 678] on button "Next" at bounding box center [1170, 690] width 59 height 31
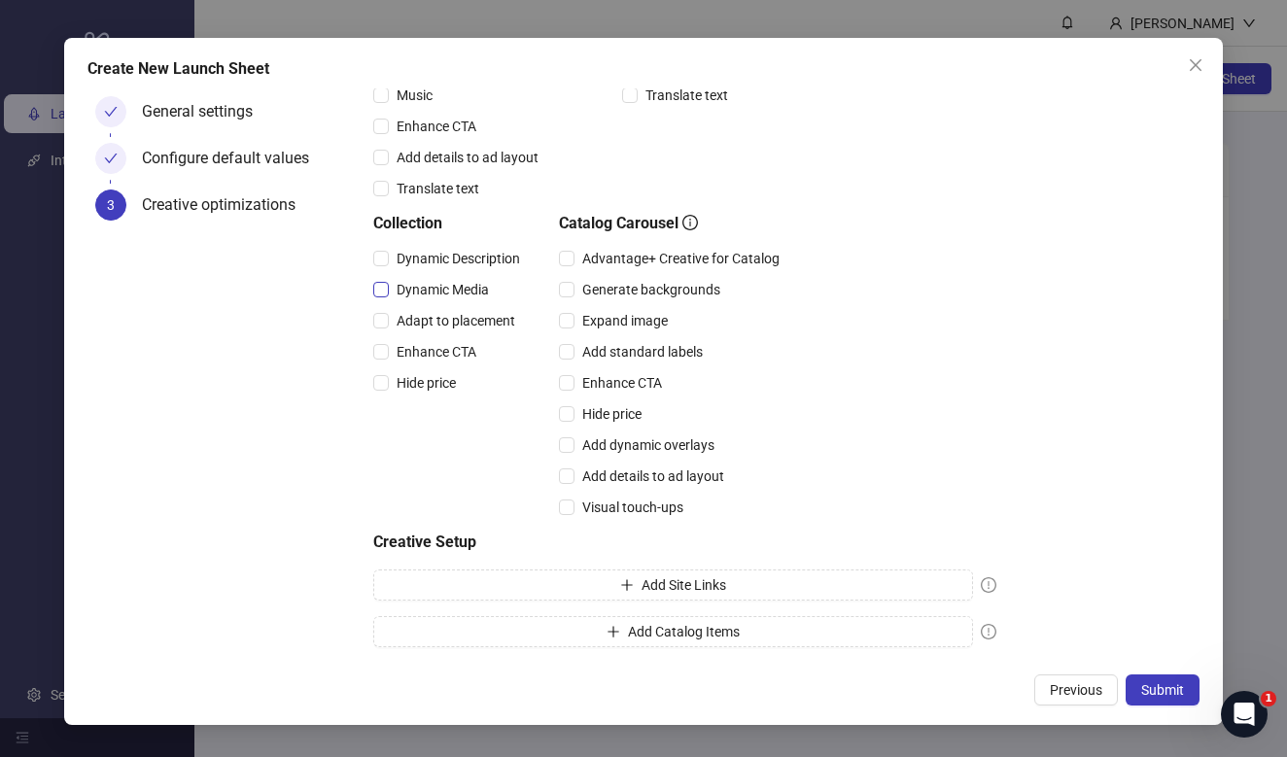
scroll to position [439, 0]
click at [514, 582] on button "Add Site Links" at bounding box center [673, 585] width 600 height 31
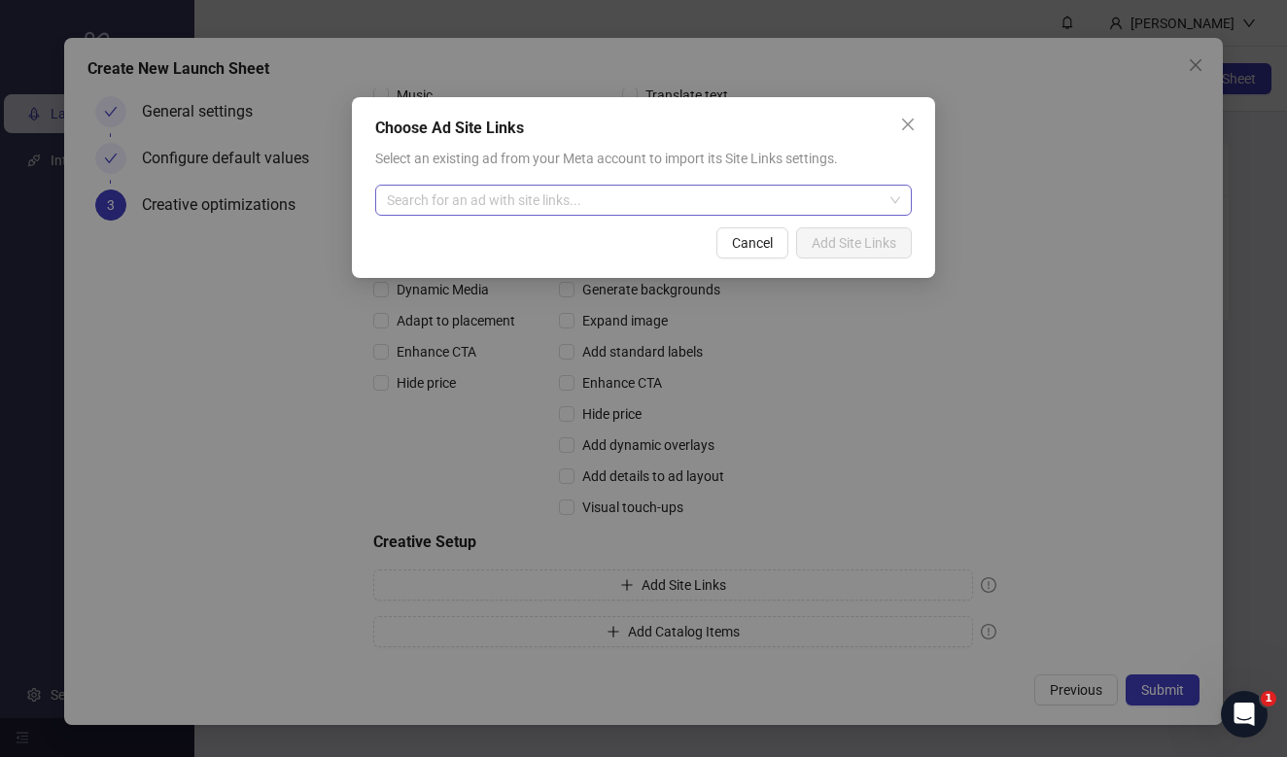
click at [432, 206] on input "search" at bounding box center [635, 200] width 496 height 29
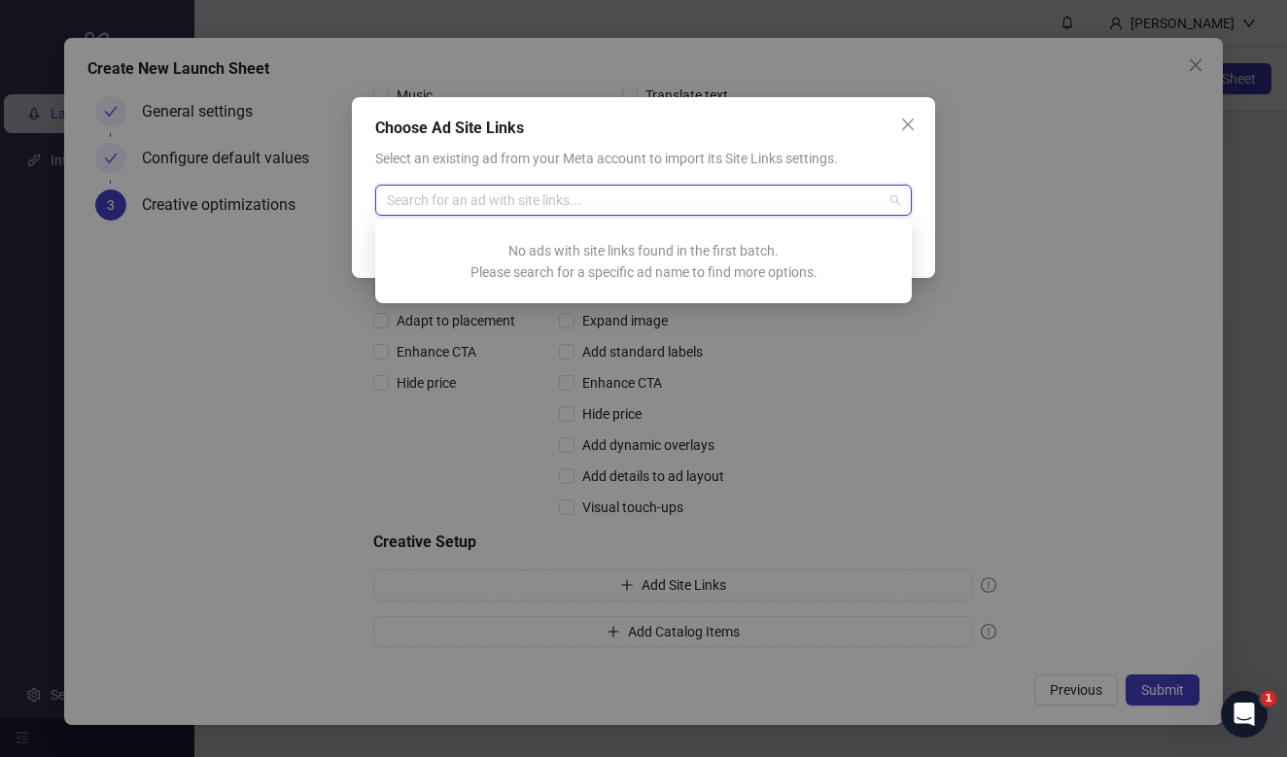
paste input "**********"
type input "**********"
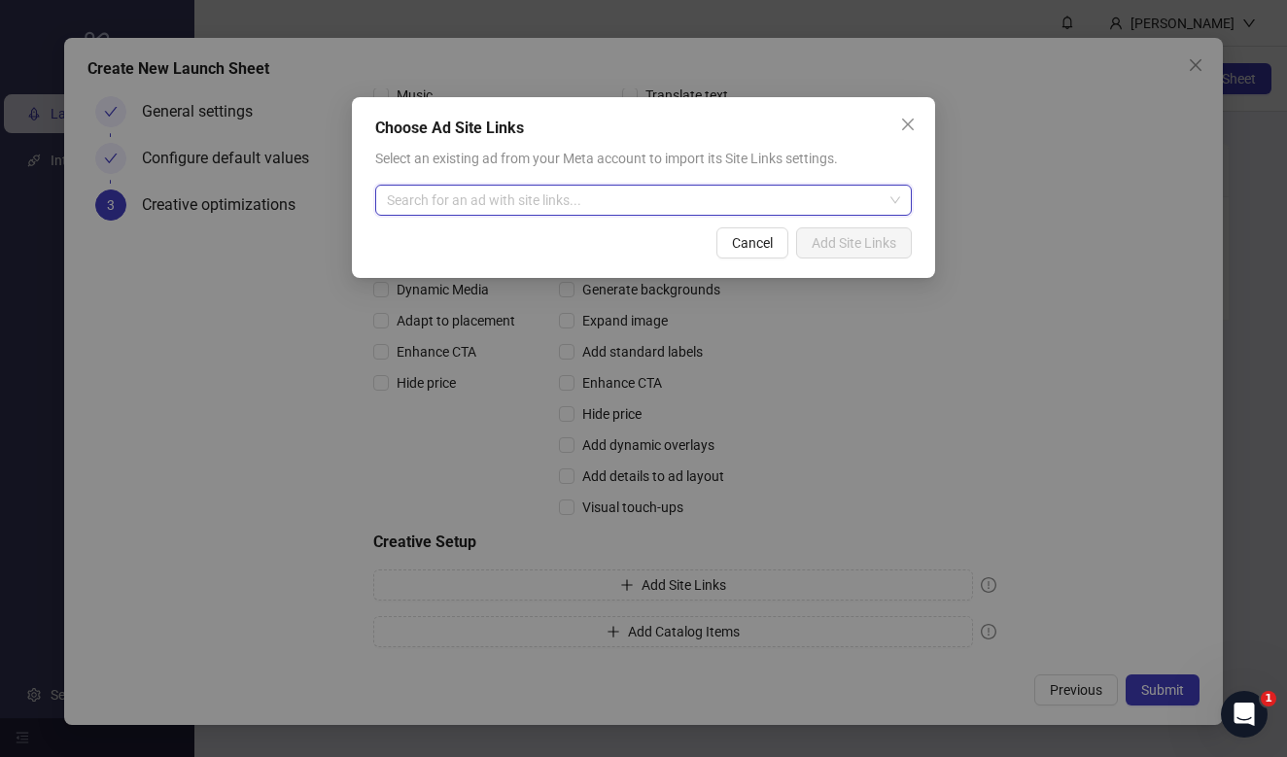
paste input "**********"
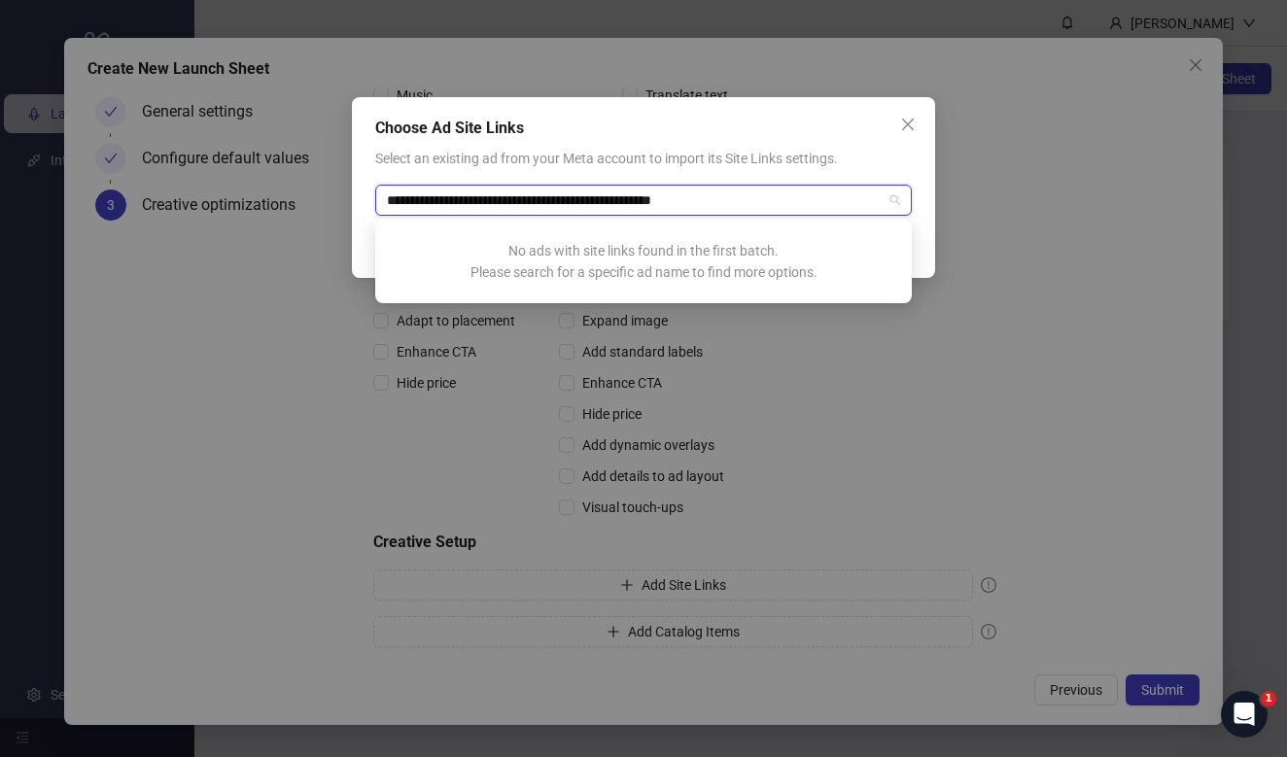
type input "**********"
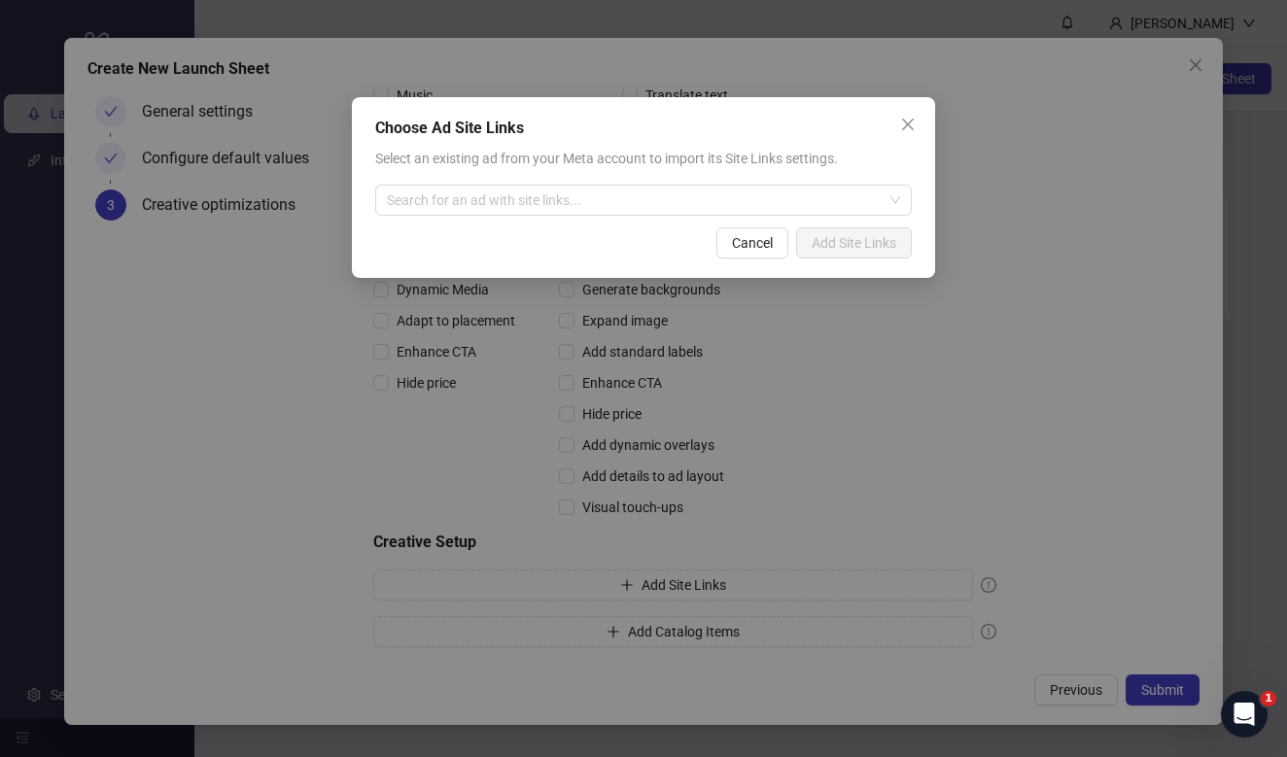
click at [808, 158] on span "Select an existing ad from your Meta account to import its Site Links settings." at bounding box center [606, 159] width 463 height 16
click at [795, 200] on input "search" at bounding box center [635, 200] width 496 height 29
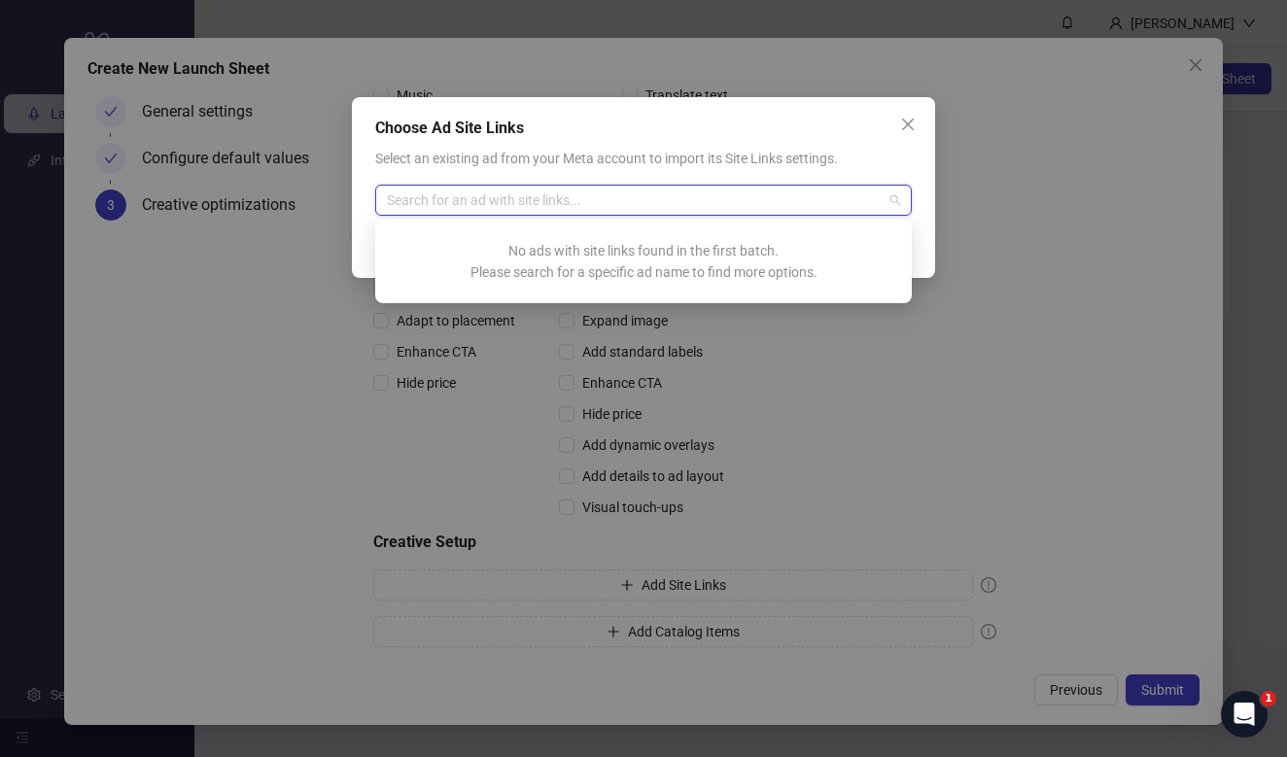
paste input "**********"
type input "**********"
click at [666, 159] on span "Select an existing ad from your Meta account to import its Site Links settings." at bounding box center [606, 159] width 463 height 16
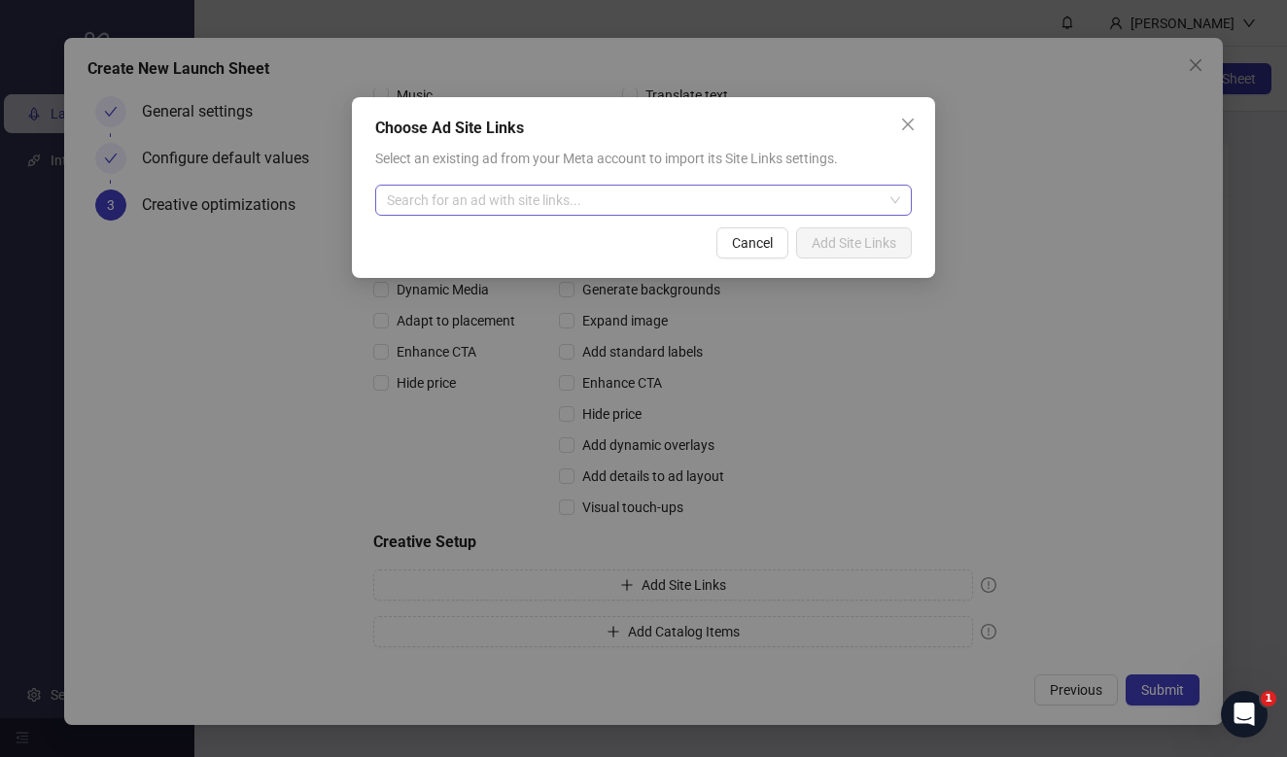
click at [662, 208] on input "search" at bounding box center [635, 200] width 496 height 29
click at [678, 167] on div "Select an existing ad from your Meta account to import its Site Links settings." at bounding box center [643, 158] width 537 height 21
click at [767, 250] on span "Cancel" at bounding box center [752, 243] width 41 height 16
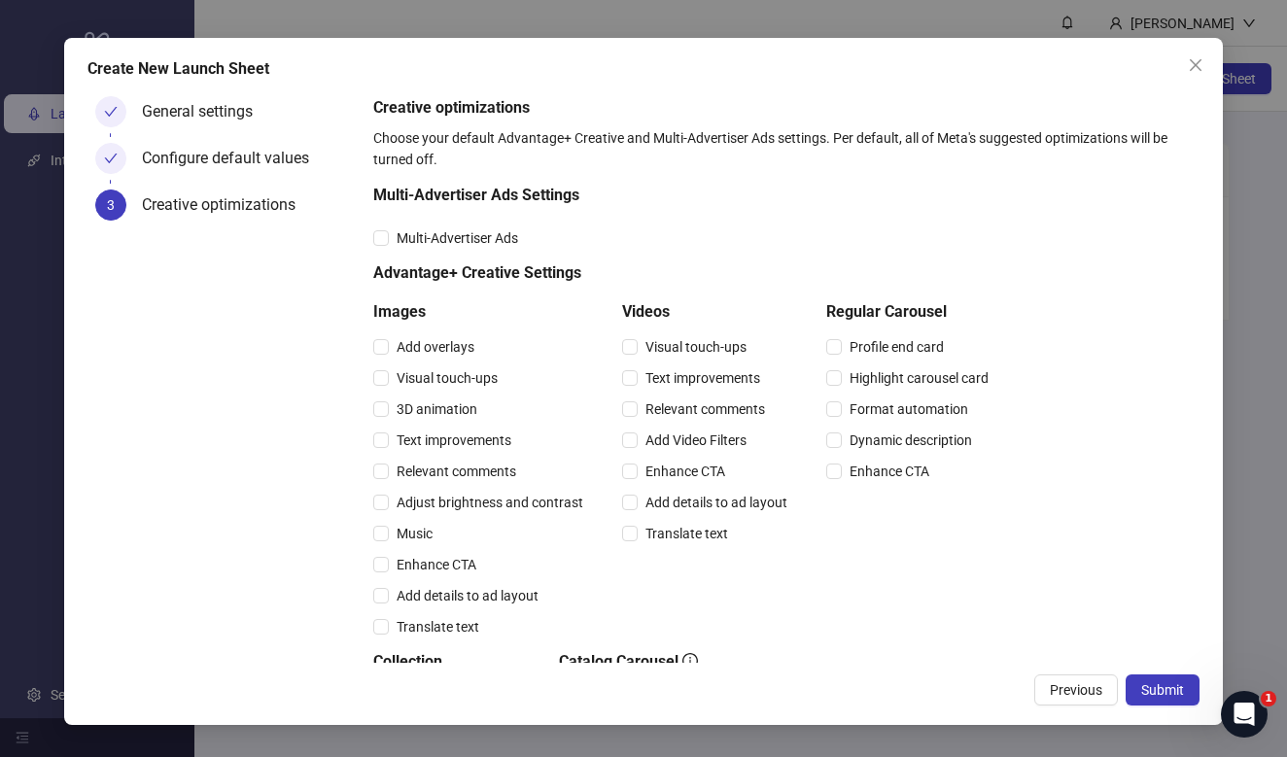
scroll to position [0, 0]
click at [473, 247] on span "Multi-Advertiser Ads" at bounding box center [457, 238] width 137 height 21
click at [478, 243] on span "Multi-Advertiser Ads" at bounding box center [457, 238] width 137 height 21
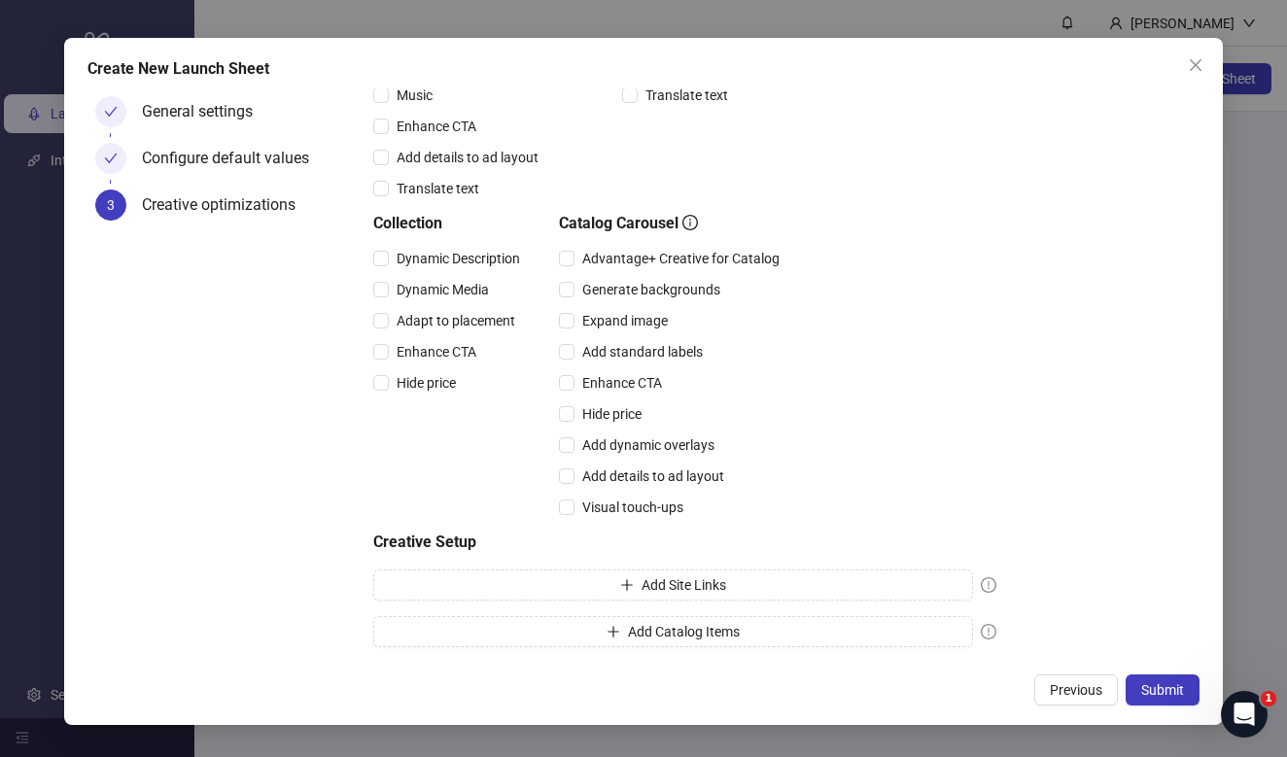
scroll to position [439, 0]
click at [909, 625] on button "Add Catalog Items" at bounding box center [673, 631] width 600 height 31
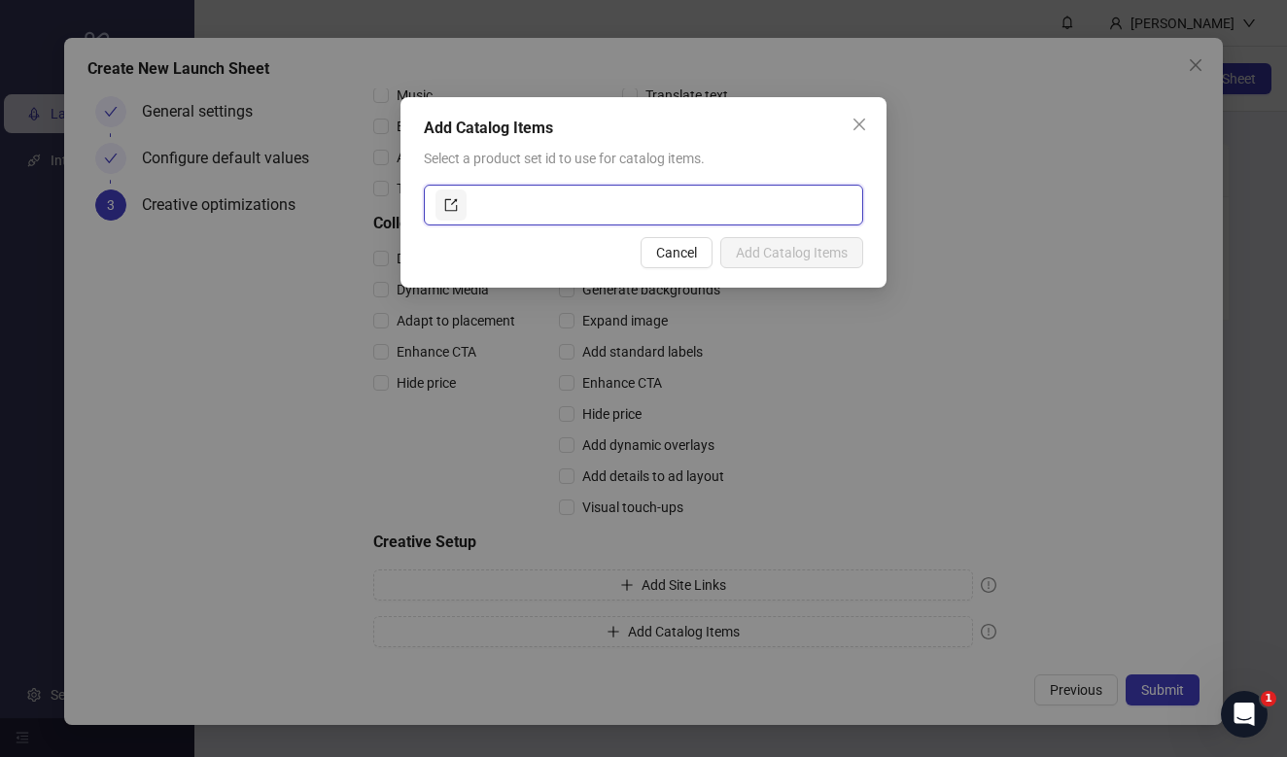
click at [456, 206] on icon "export" at bounding box center [451, 205] width 14 height 14
click at [673, 263] on button "Cancel" at bounding box center [677, 252] width 72 height 31
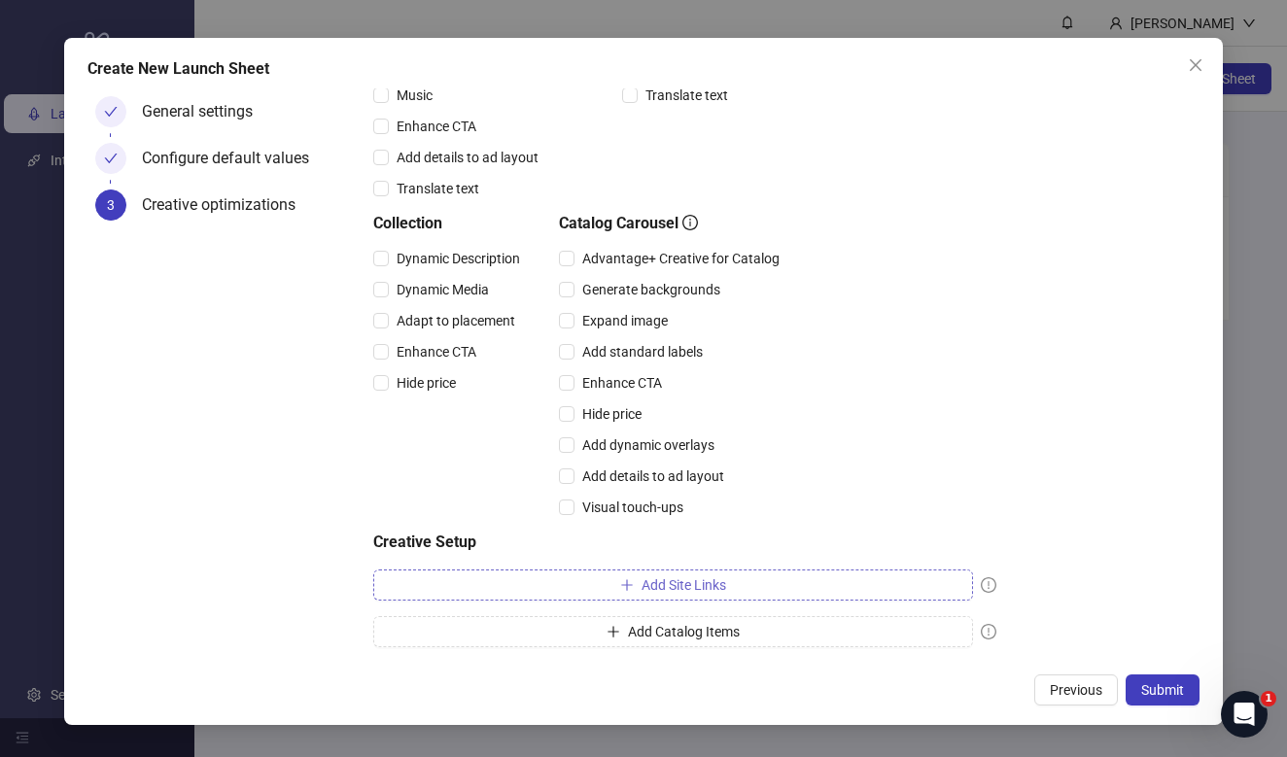
click at [672, 575] on button "Add Site Links" at bounding box center [673, 585] width 600 height 31
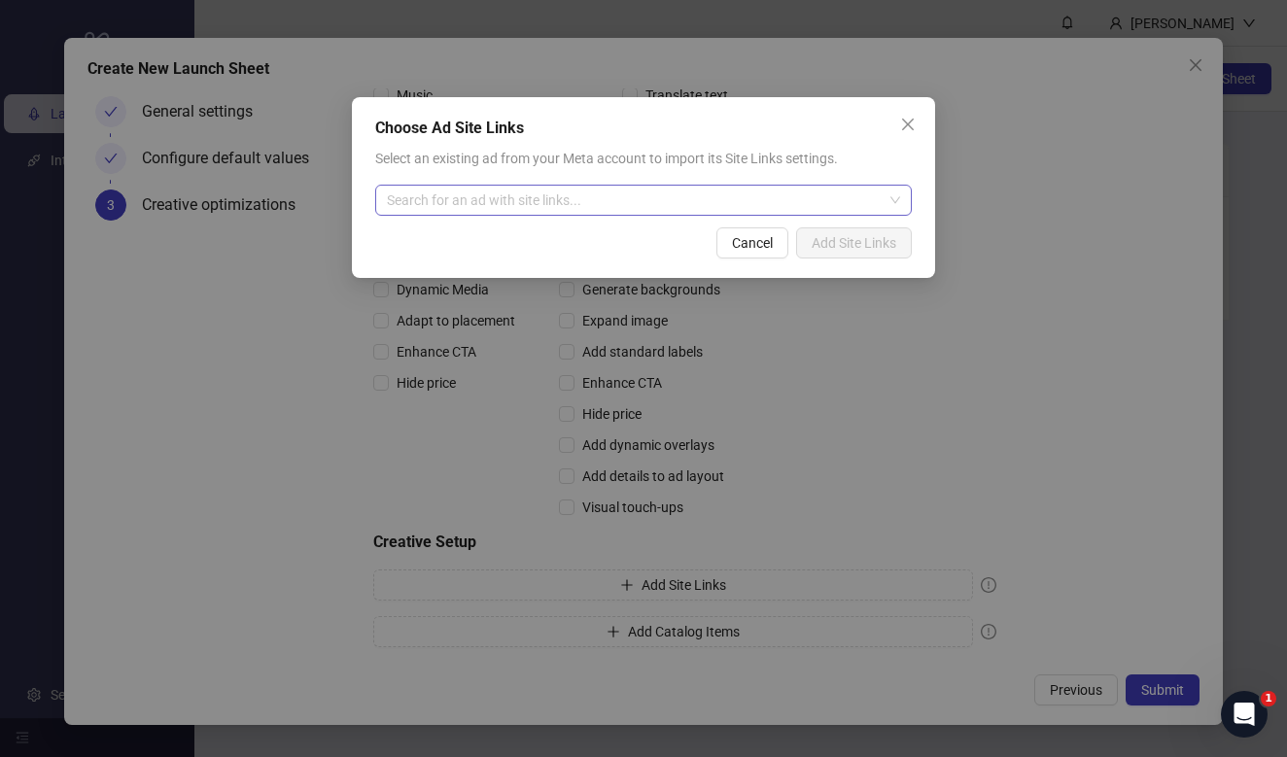
click at [702, 209] on input "search" at bounding box center [635, 200] width 496 height 29
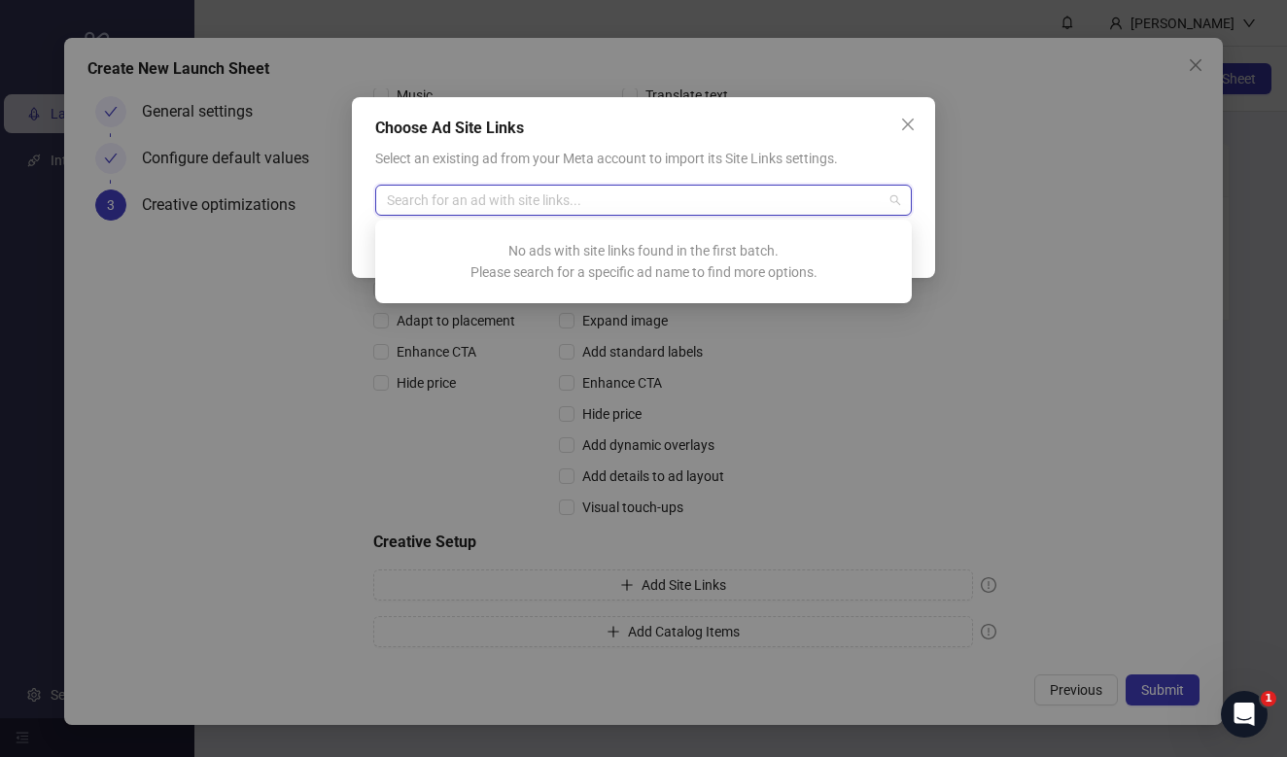
paste input "**********"
type input "**********"
click at [804, 161] on span "Select an existing ad from your Meta account to import its Site Links settings." at bounding box center [606, 159] width 463 height 16
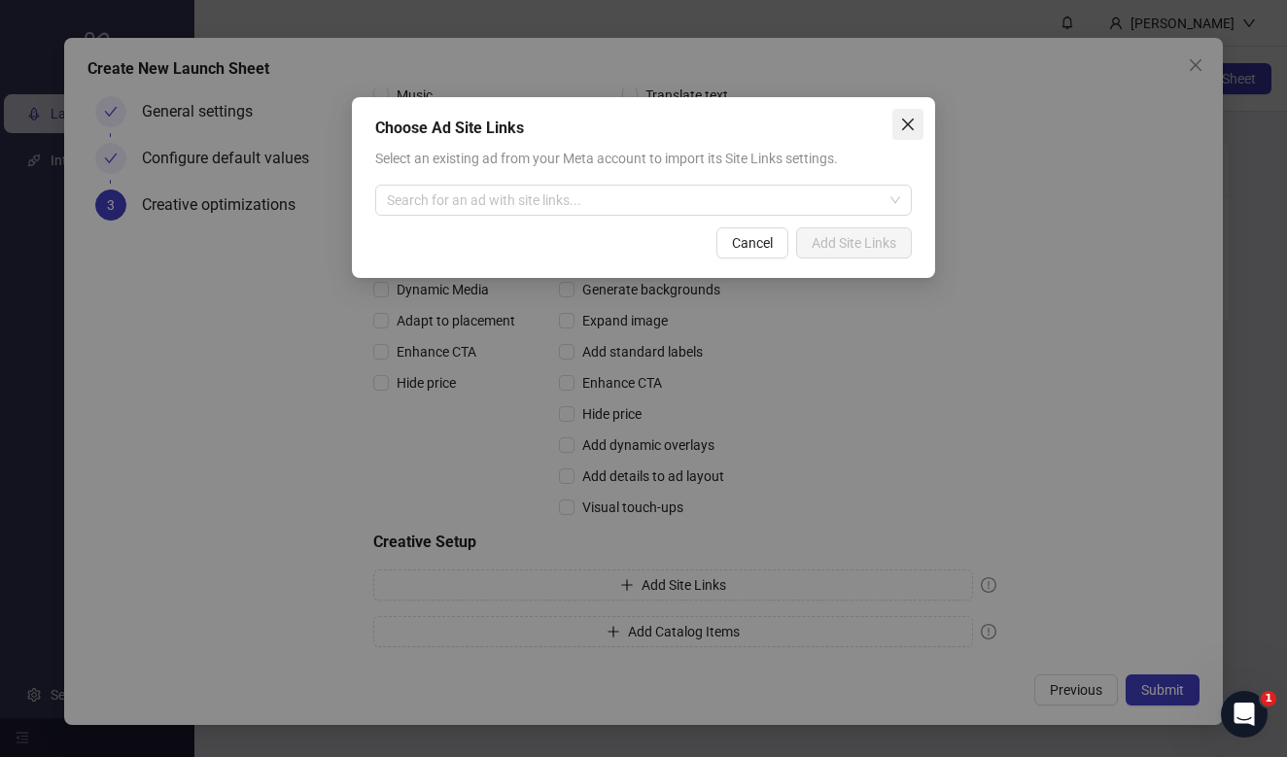
click at [902, 111] on button "Close" at bounding box center [908, 124] width 31 height 31
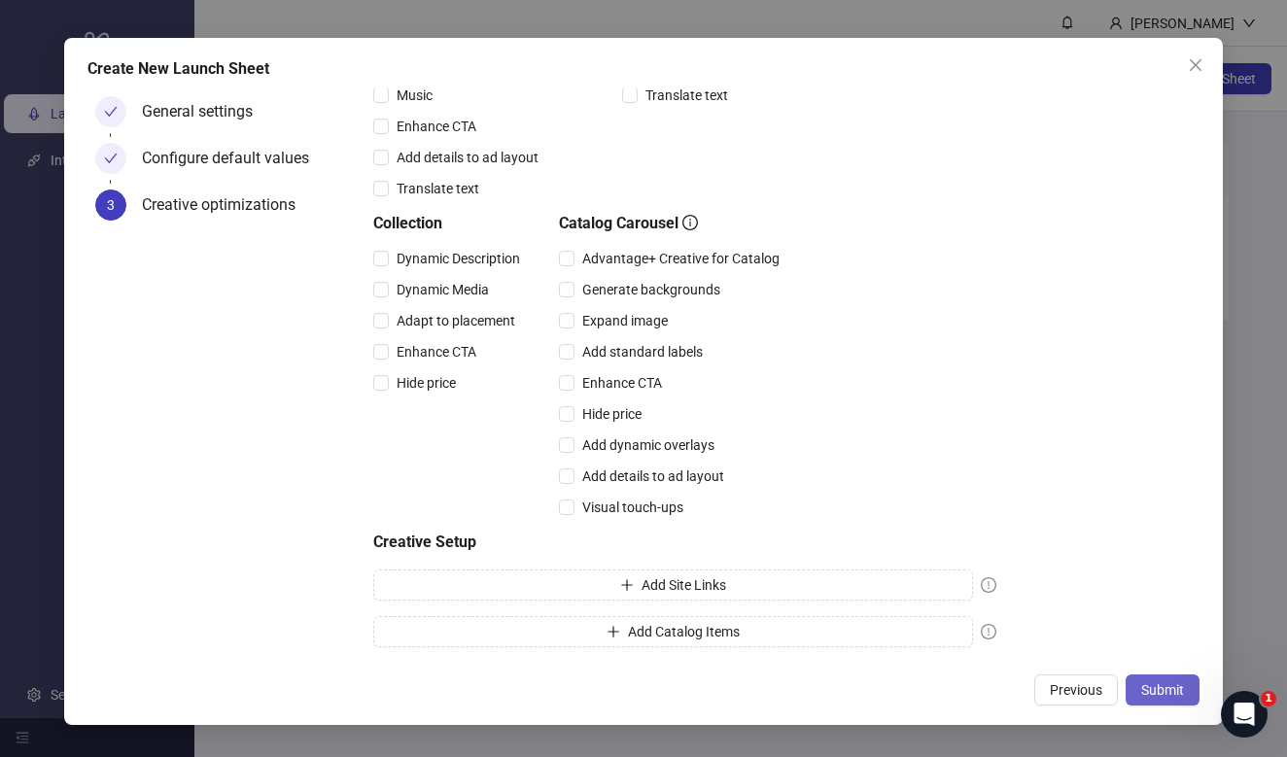
click at [1167, 686] on span "Submit" at bounding box center [1163, 691] width 43 height 16
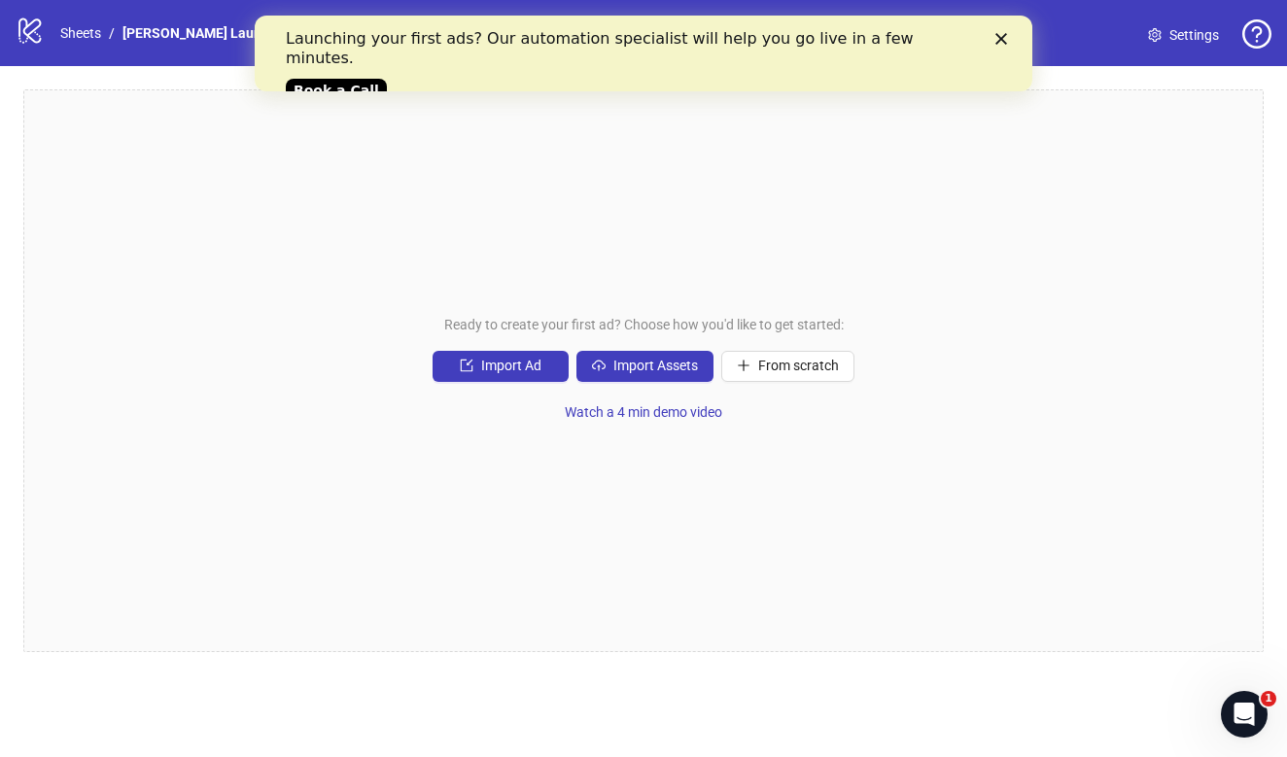
click at [1002, 37] on icon "Close" at bounding box center [1002, 39] width 12 height 12
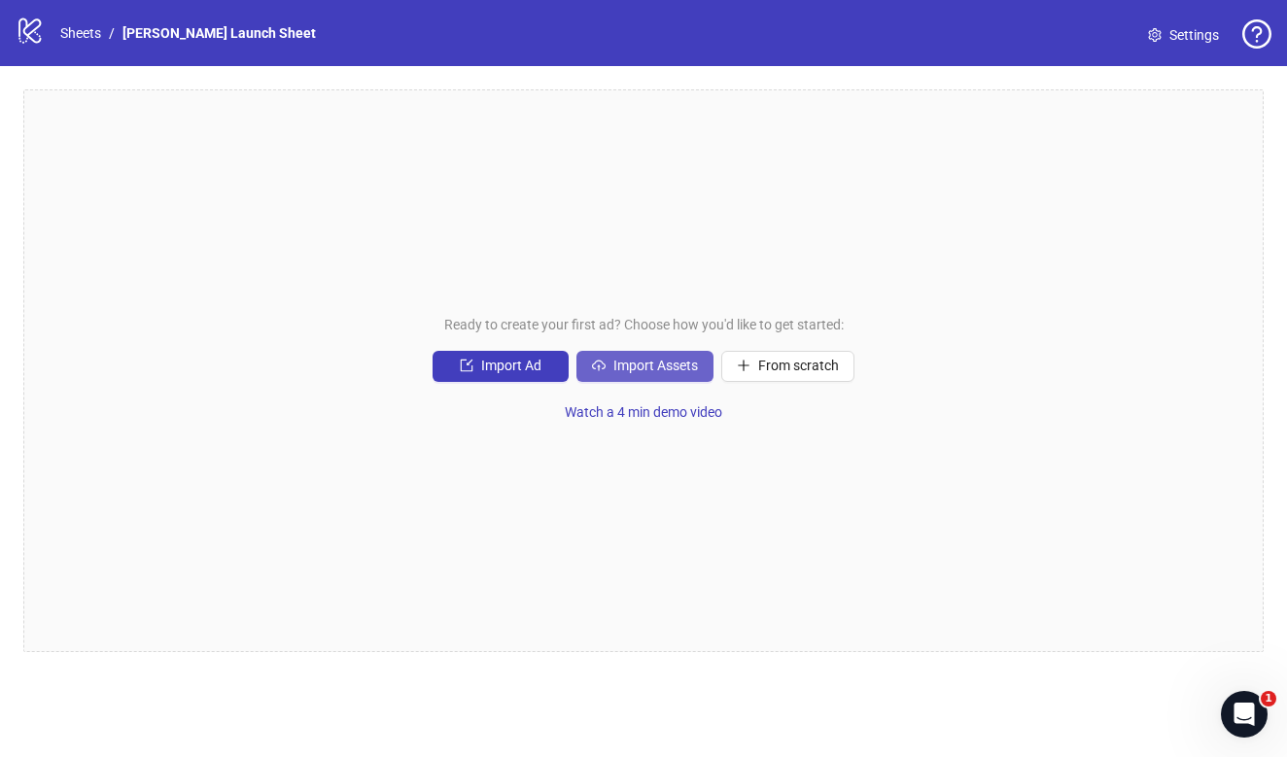
click at [632, 370] on span "Import Assets" at bounding box center [656, 366] width 85 height 16
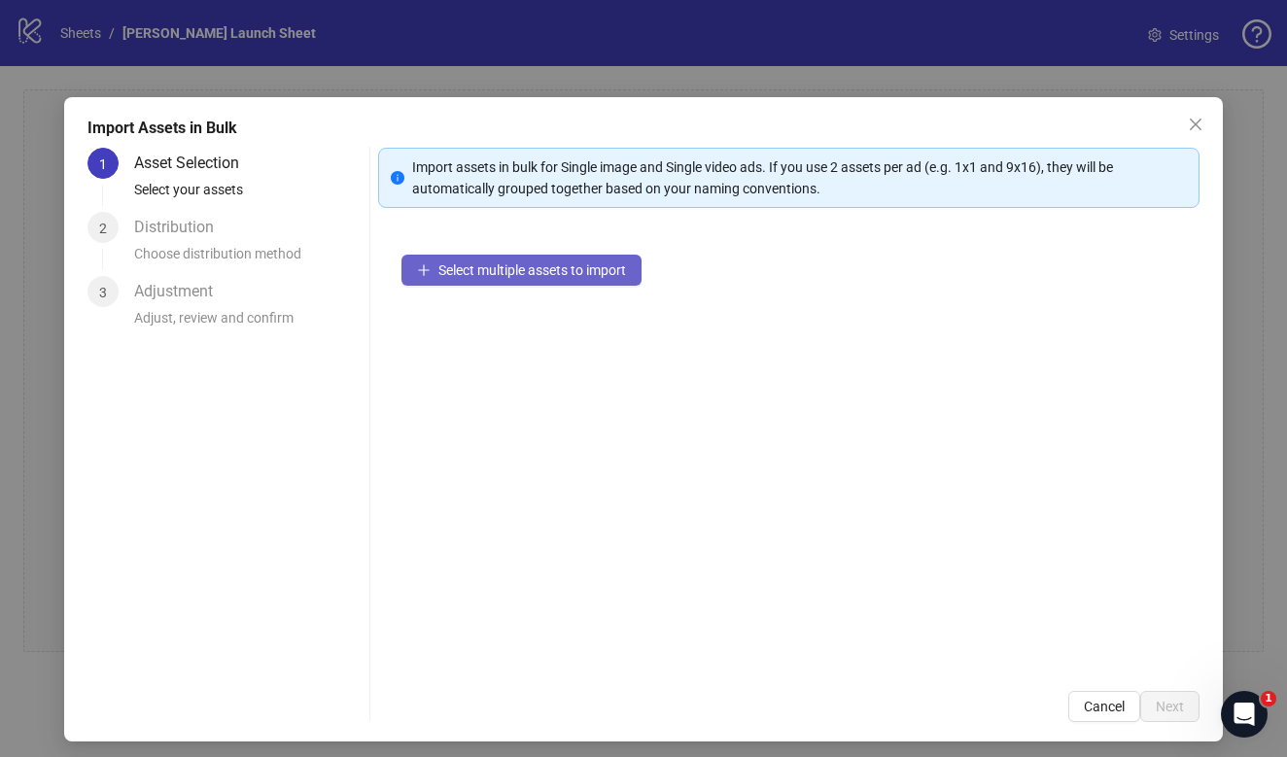
click at [543, 279] on button "Select multiple assets to import" at bounding box center [522, 270] width 240 height 31
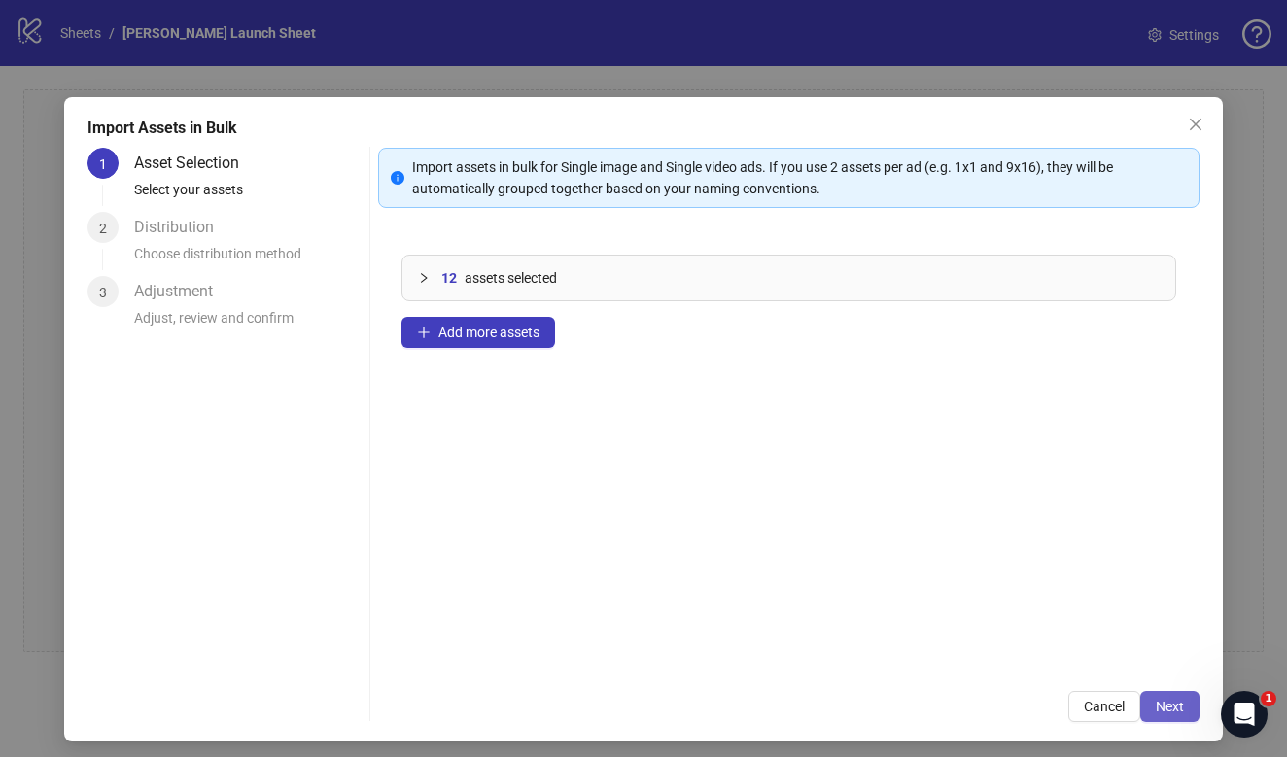
click at [1187, 706] on button "Next" at bounding box center [1170, 706] width 59 height 31
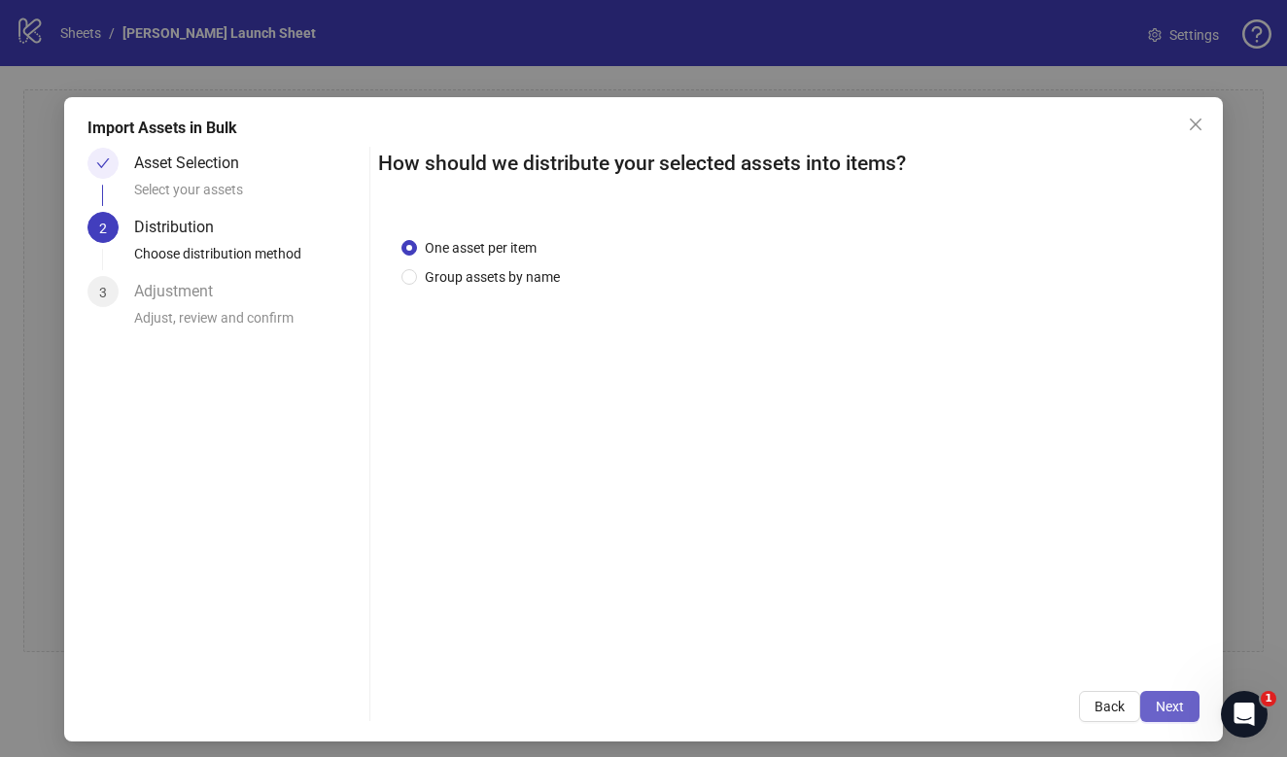
click at [1176, 709] on span "Next" at bounding box center [1170, 707] width 28 height 16
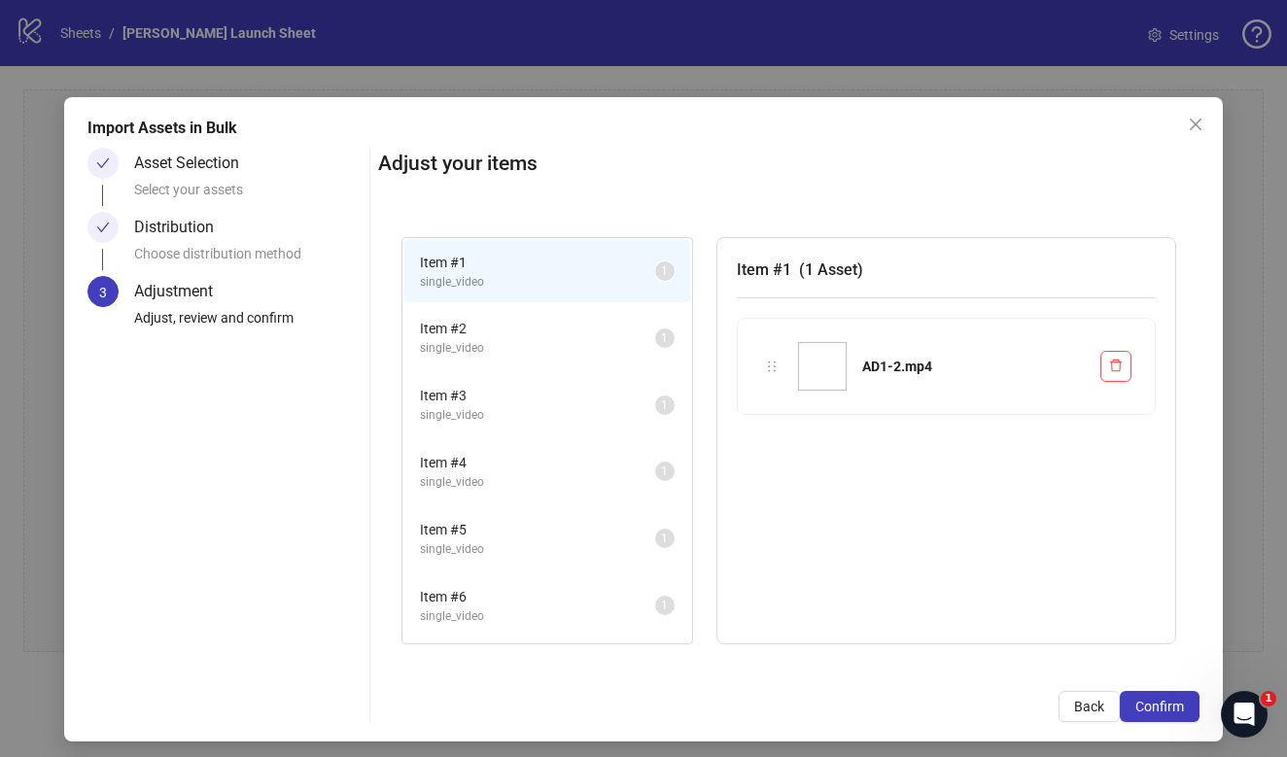
click at [597, 337] on span "Item # 2" at bounding box center [537, 328] width 235 height 21
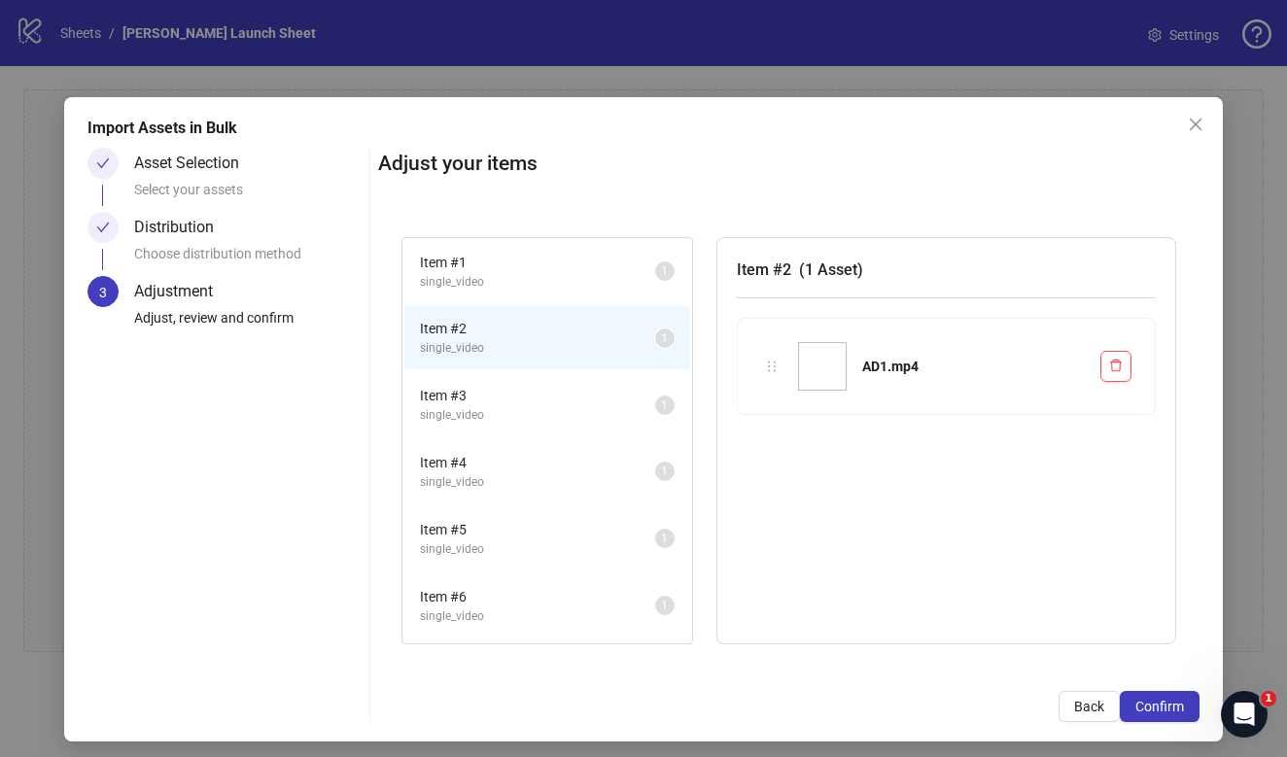
click at [604, 408] on span "single_video" at bounding box center [537, 415] width 235 height 18
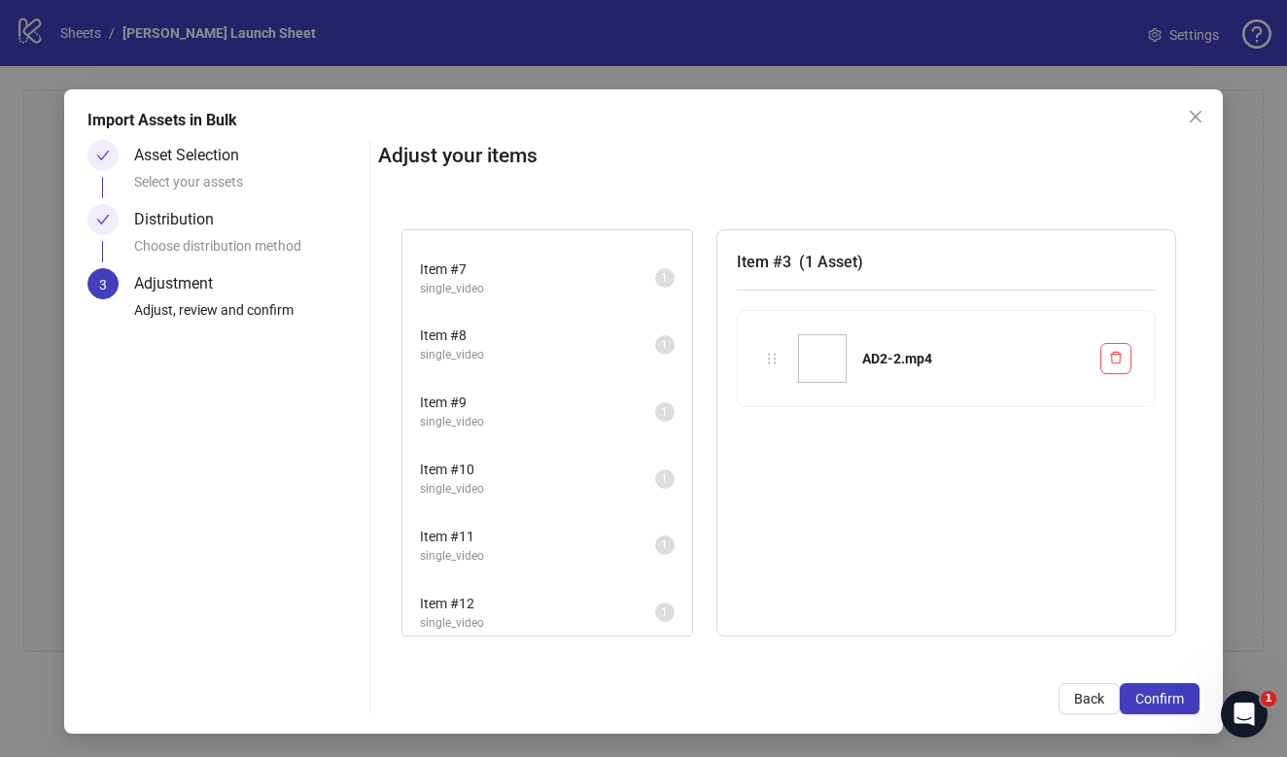
scroll to position [8, 0]
click at [1154, 703] on span "Confirm" at bounding box center [1160, 699] width 49 height 16
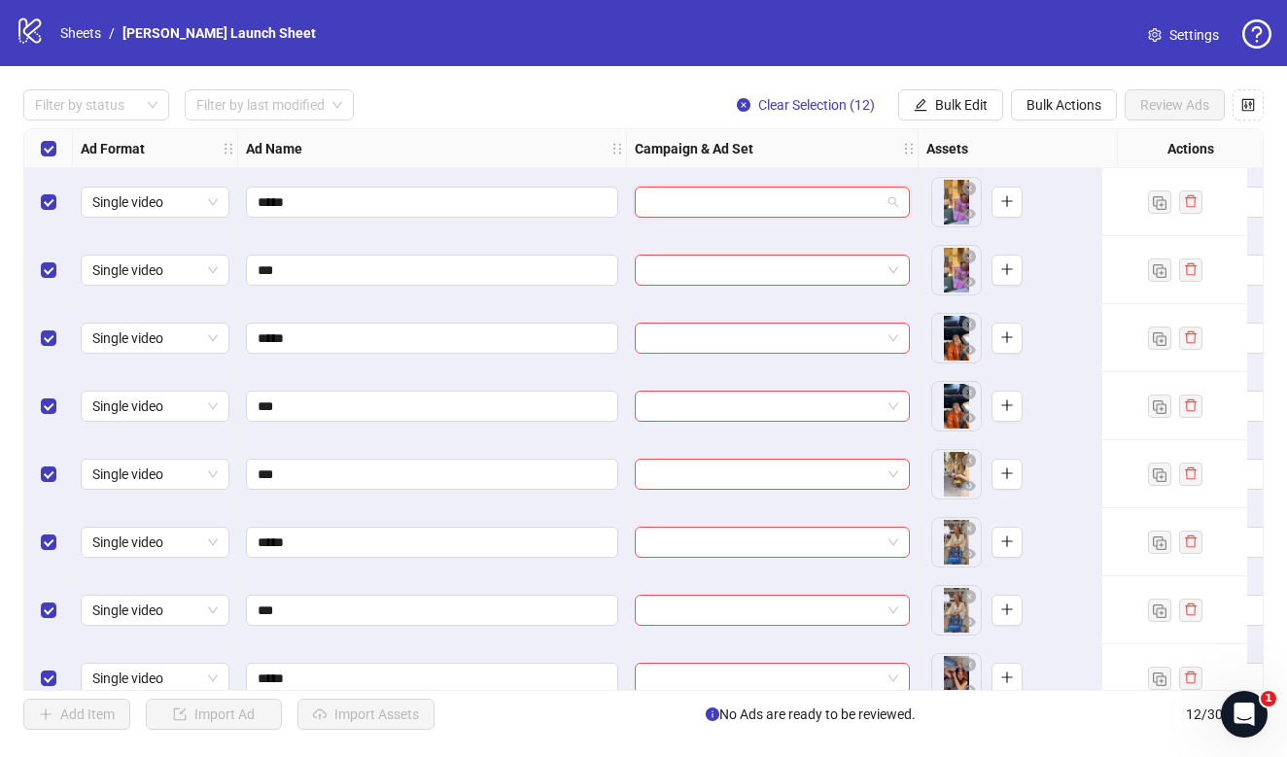
click at [691, 211] on input "search" at bounding box center [764, 202] width 234 height 29
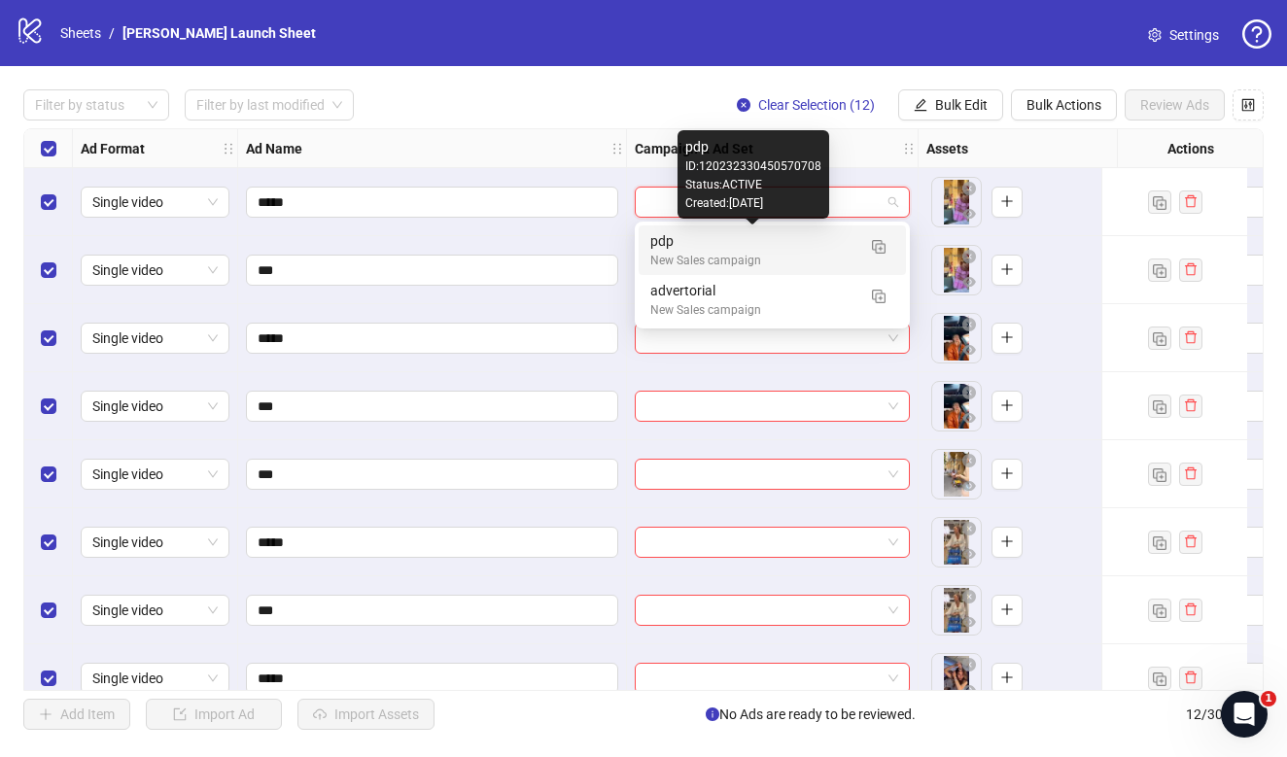
click at [689, 245] on div "pdp" at bounding box center [752, 240] width 205 height 21
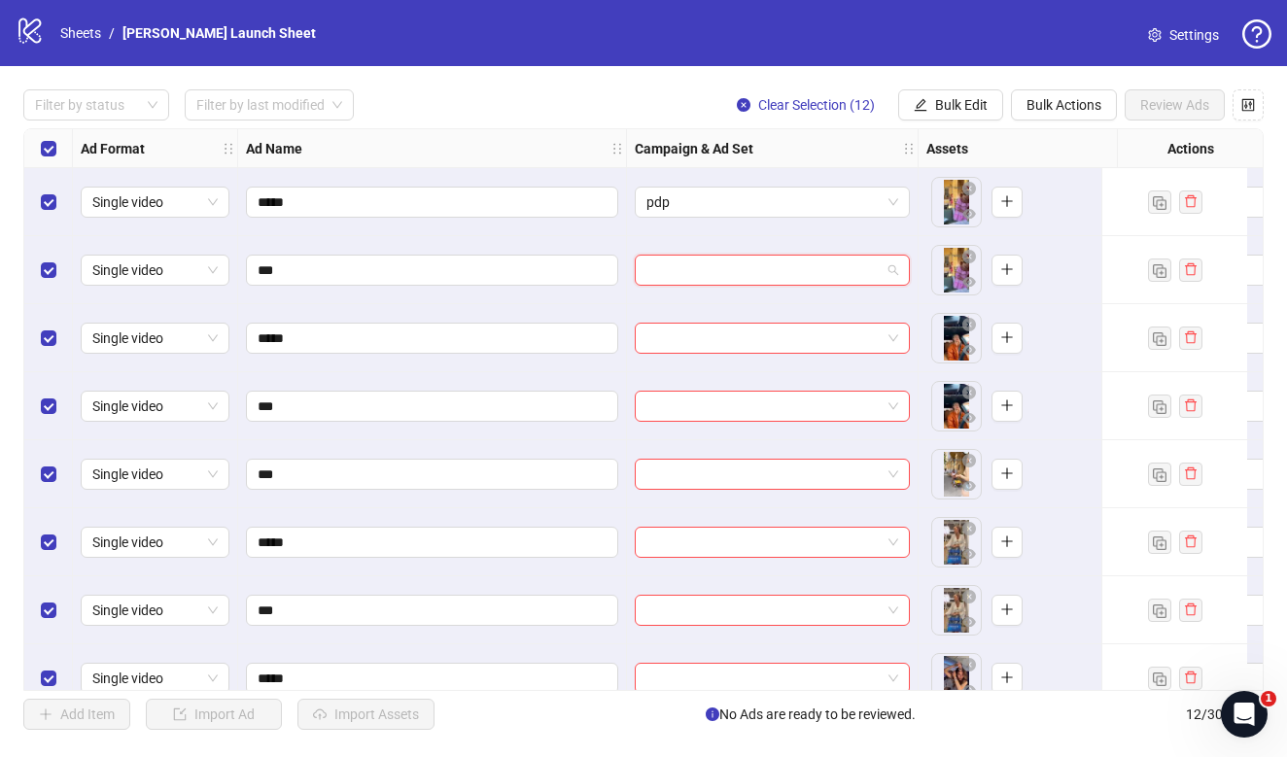
click at [692, 273] on input "search" at bounding box center [764, 270] width 234 height 29
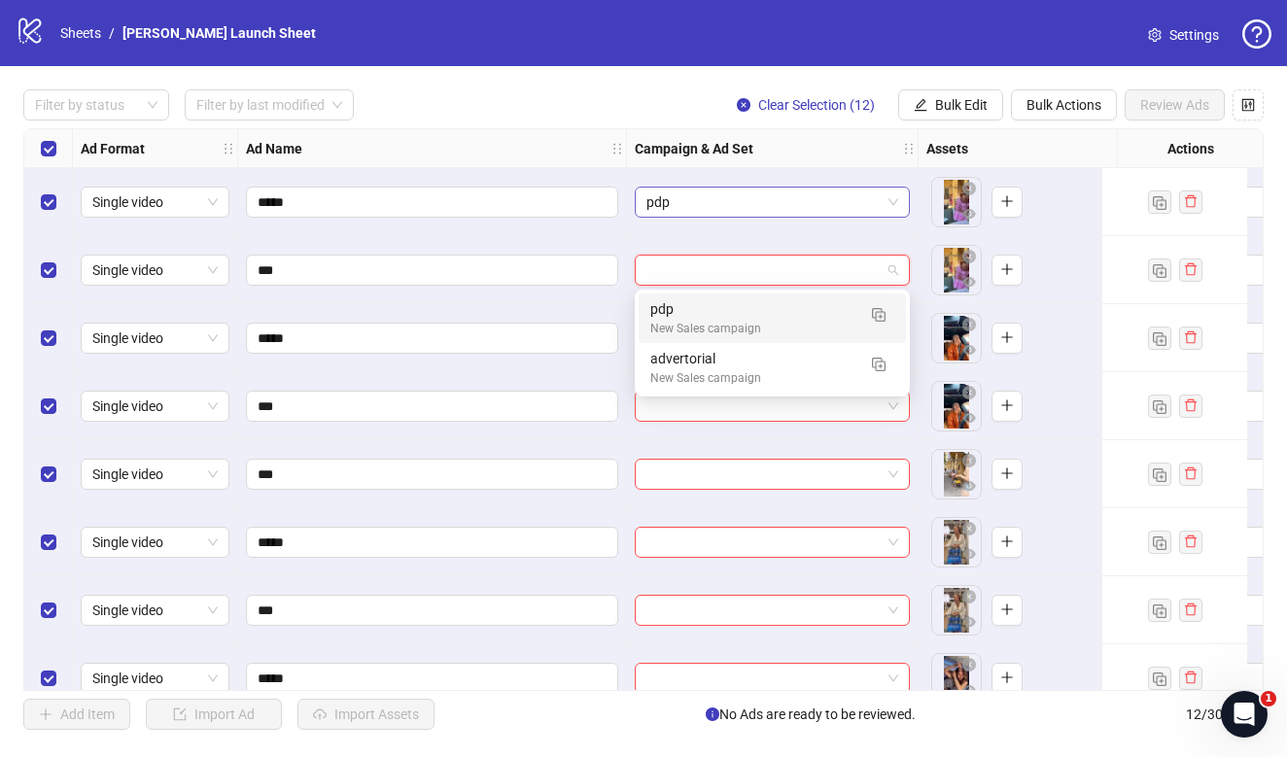
click at [738, 194] on span "pdp" at bounding box center [773, 202] width 252 height 29
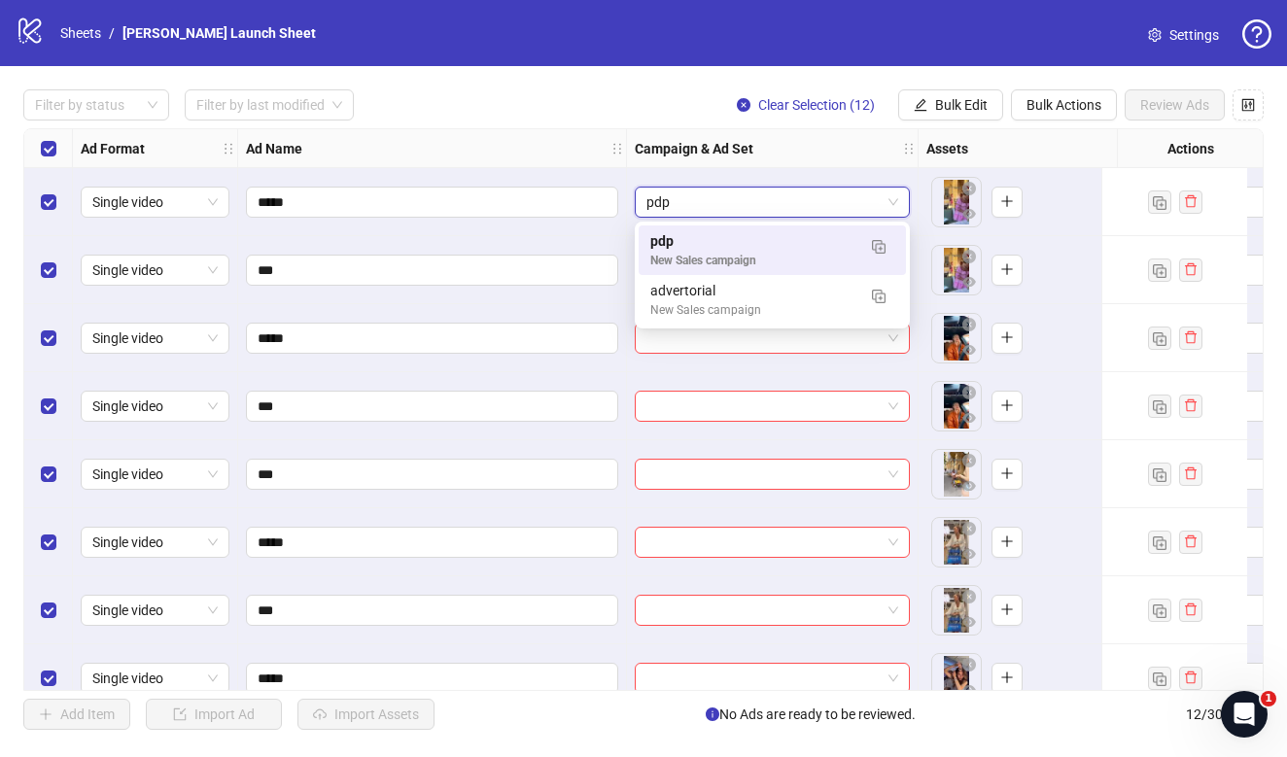
click at [664, 205] on span "pdp" at bounding box center [773, 202] width 252 height 29
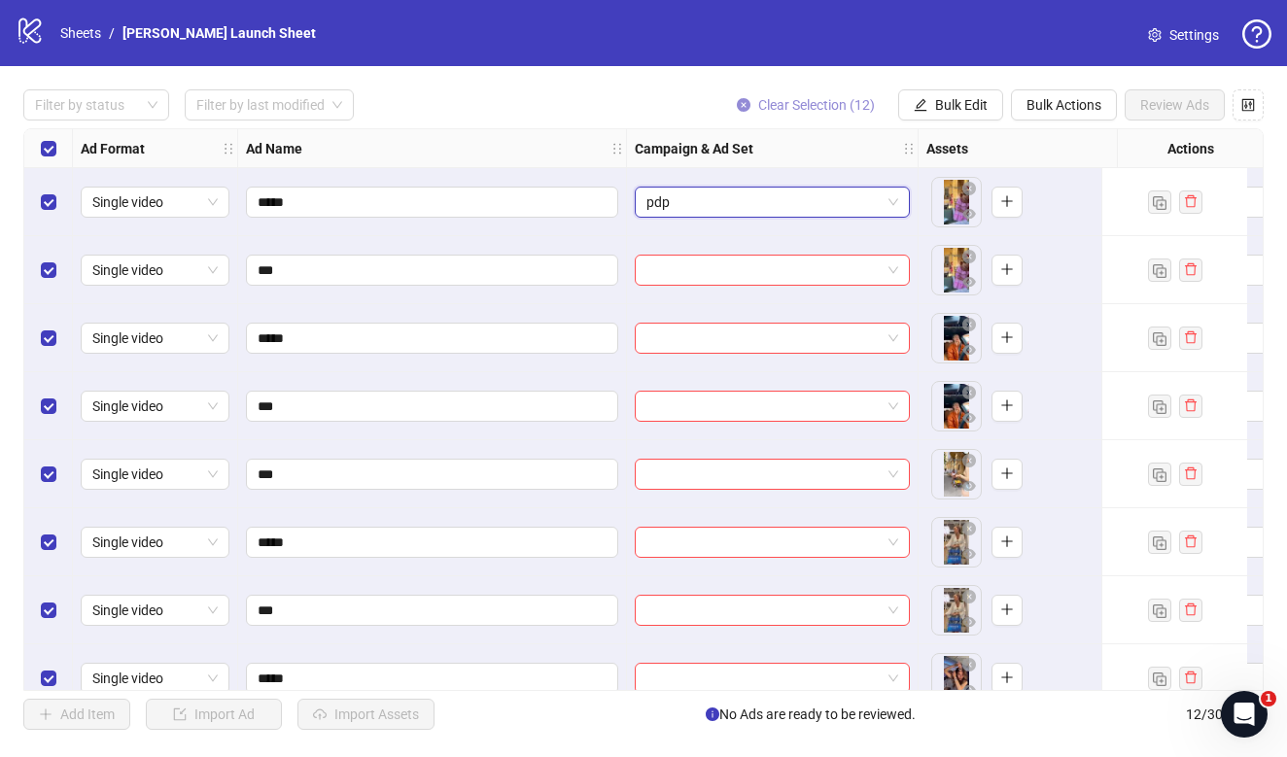
click at [744, 107] on icon "close-circle" at bounding box center [744, 105] width 14 height 14
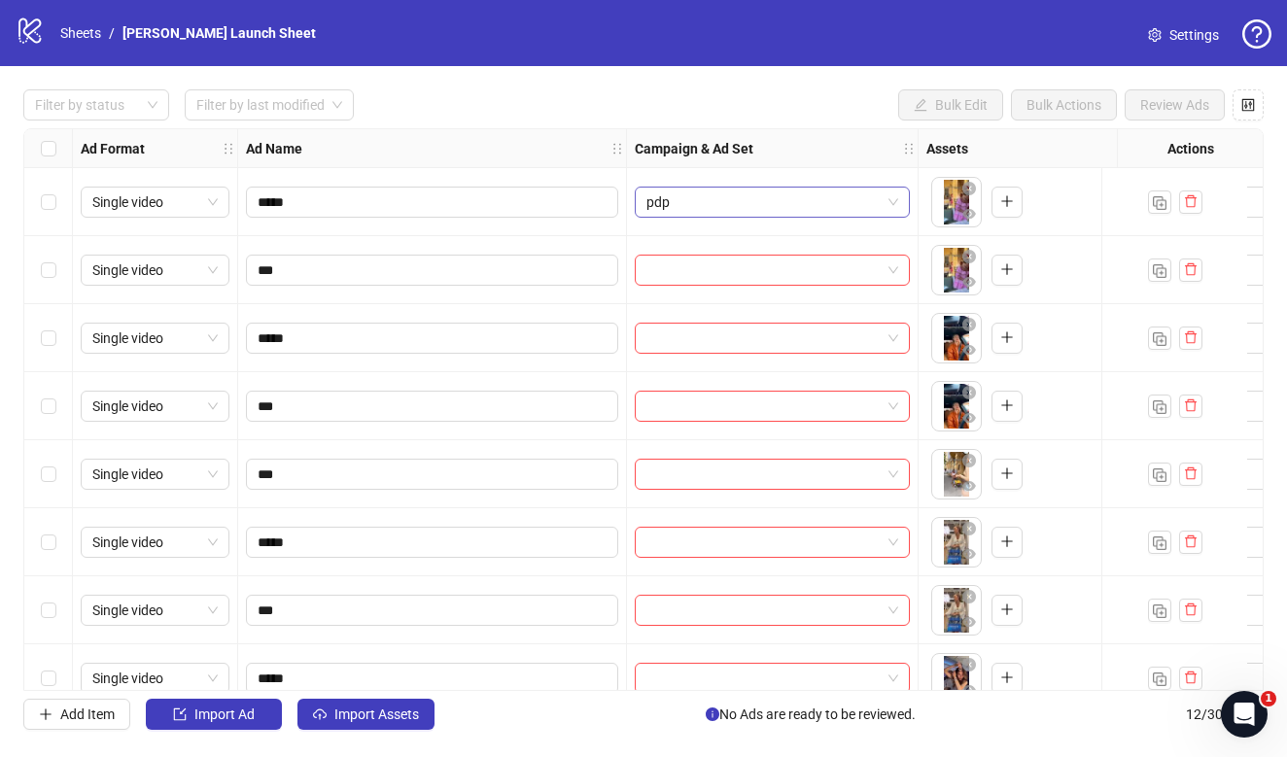
click at [695, 207] on span "pdp" at bounding box center [773, 202] width 252 height 29
